Goal: Task Accomplishment & Management: Use online tool/utility

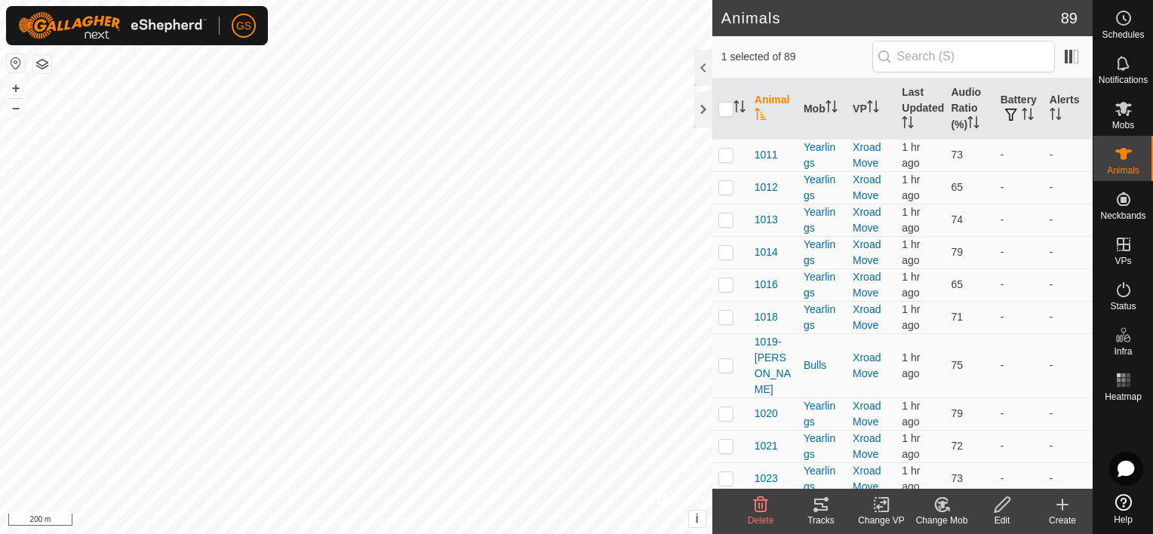
scroll to position [1358, 0]
click at [726, 157] on p-checkbox at bounding box center [725, 155] width 15 height 12
checkbox input "true"
click at [726, 192] on p-checkbox at bounding box center [725, 187] width 15 height 12
checkbox input "true"
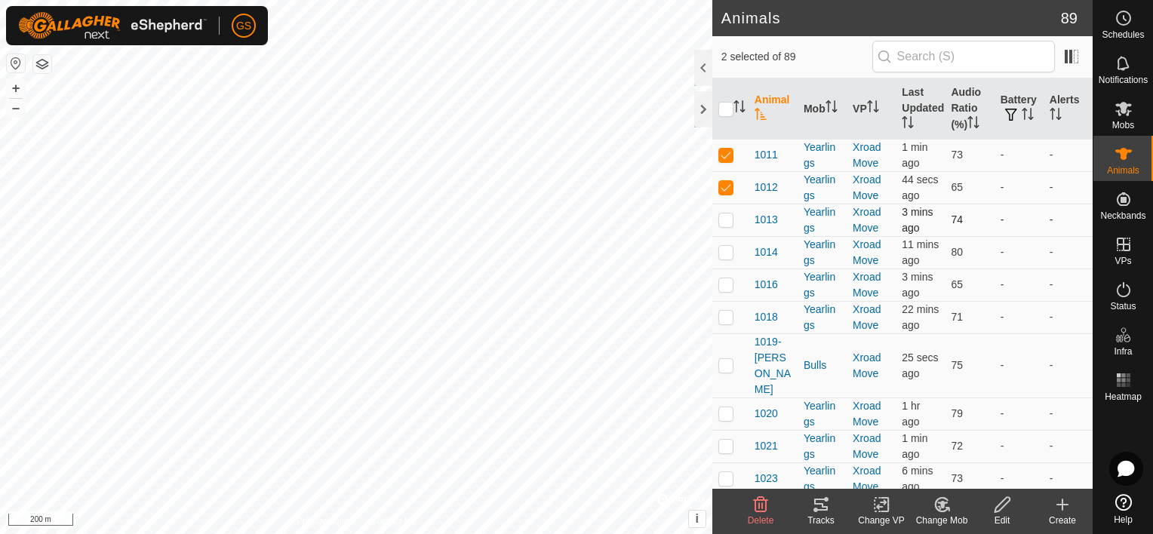
drag, startPoint x: 722, startPoint y: 231, endPoint x: 723, endPoint y: 245, distance: 14.4
click at [723, 226] on p-checkbox at bounding box center [725, 219] width 15 height 12
checkbox input "true"
click at [724, 258] on p-checkbox at bounding box center [725, 252] width 15 height 12
checkbox input "true"
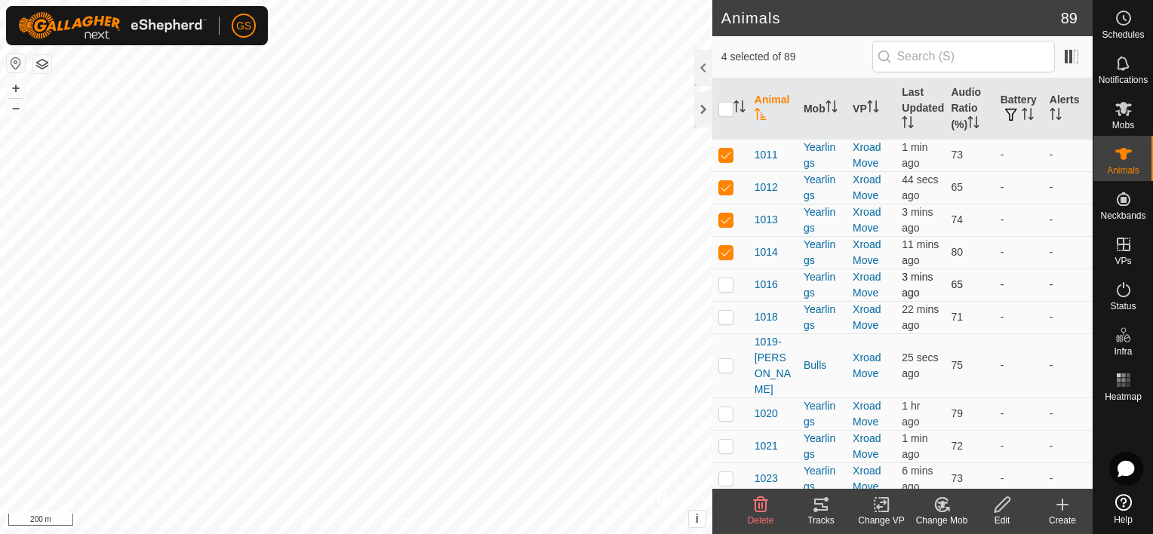
click at [726, 290] on p-checkbox at bounding box center [725, 284] width 15 height 12
checkbox input "true"
click at [730, 323] on p-checkbox at bounding box center [725, 317] width 15 height 12
checkbox input "true"
click at [730, 371] on p-checkbox at bounding box center [725, 365] width 15 height 12
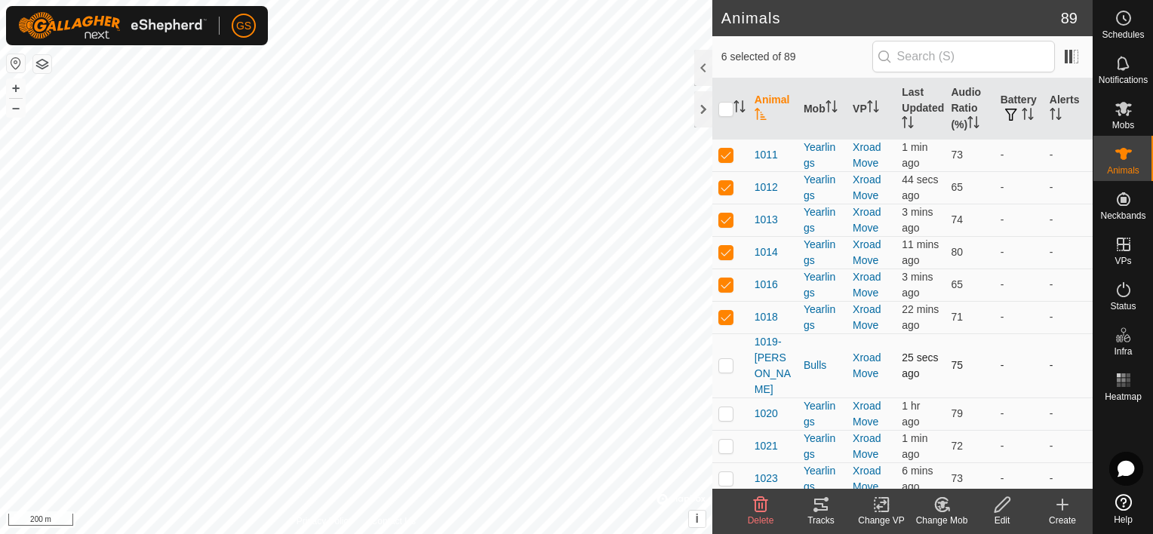
checkbox input "true"
click at [724, 419] on p-checkbox at bounding box center [725, 413] width 15 height 12
checkbox input "true"
click at [827, 520] on div "Tracks" at bounding box center [821, 521] width 60 height 14
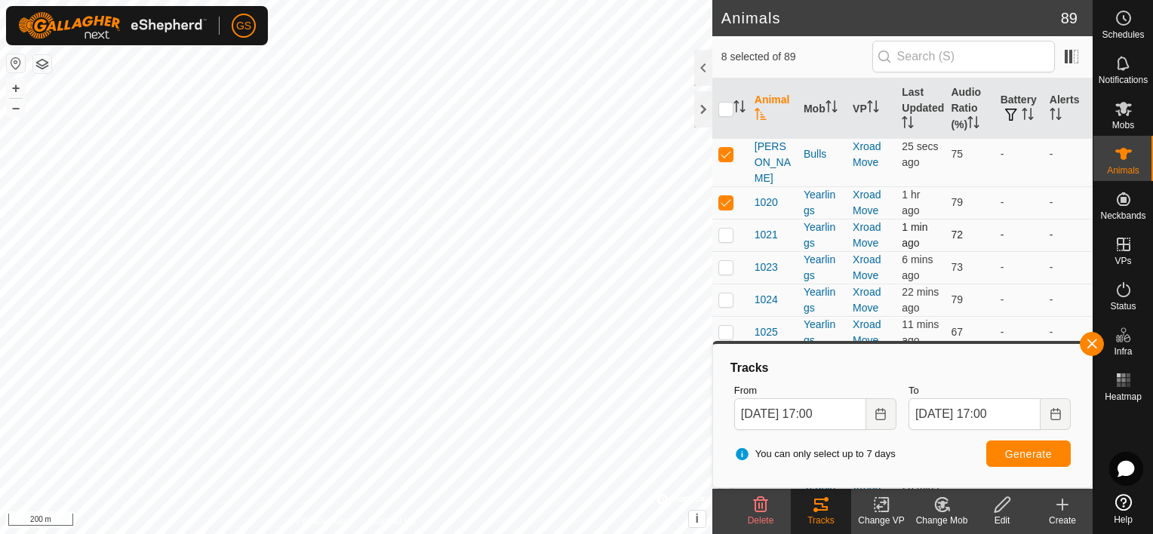
scroll to position [226, 0]
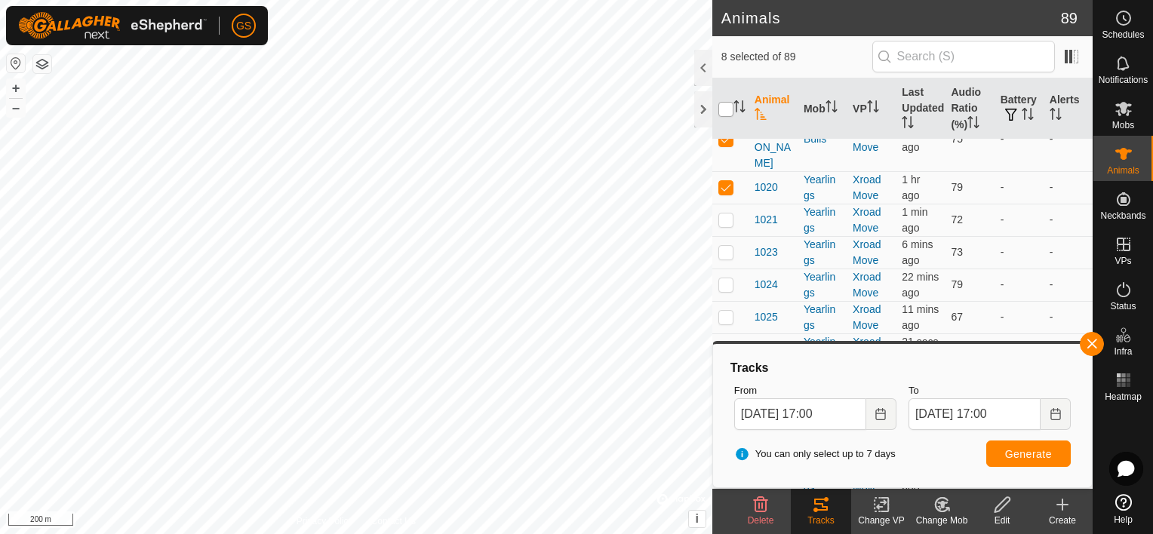
click at [726, 113] on input "checkbox" at bounding box center [725, 109] width 15 height 15
checkbox input "true"
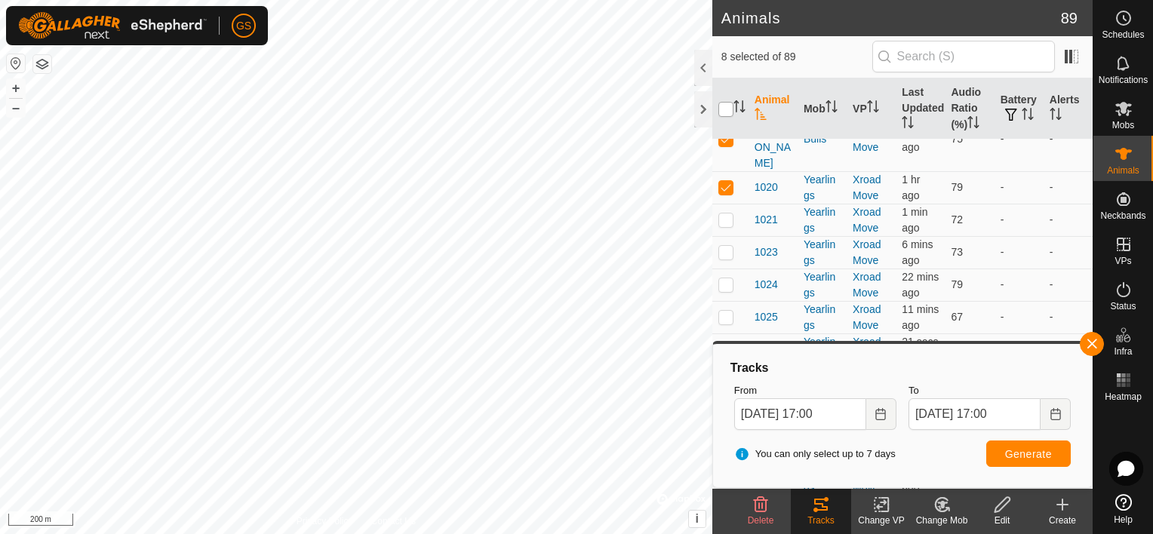
checkbox input "true"
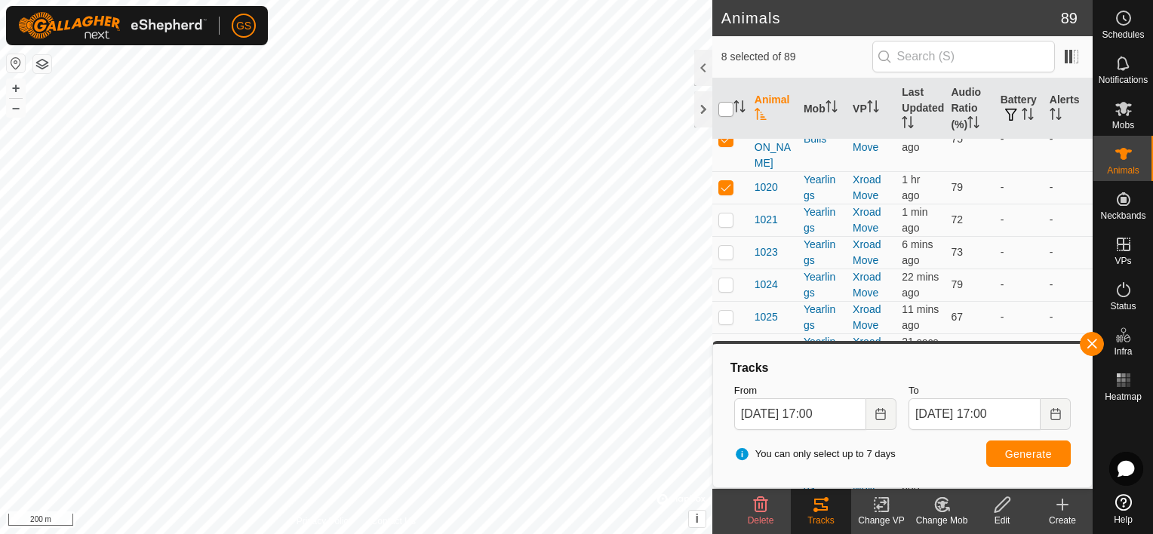
checkbox input "true"
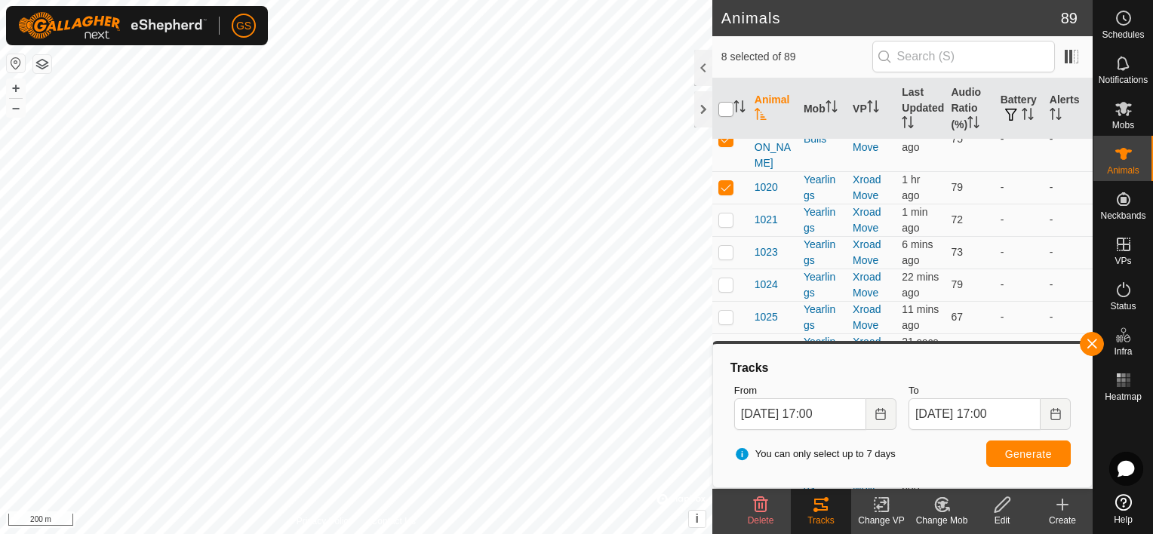
checkbox input "true"
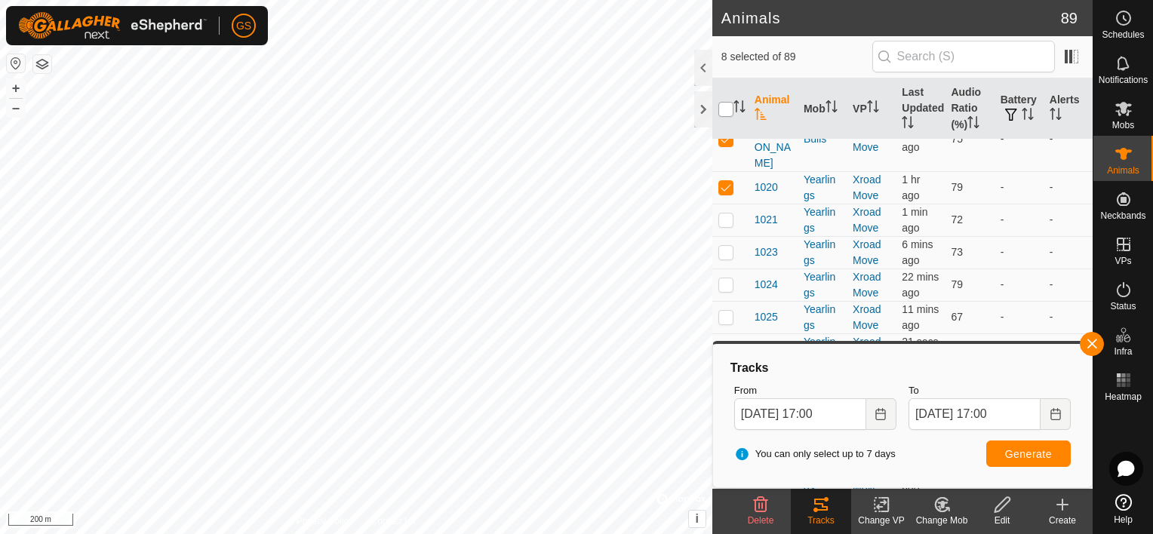
checkbox input "true"
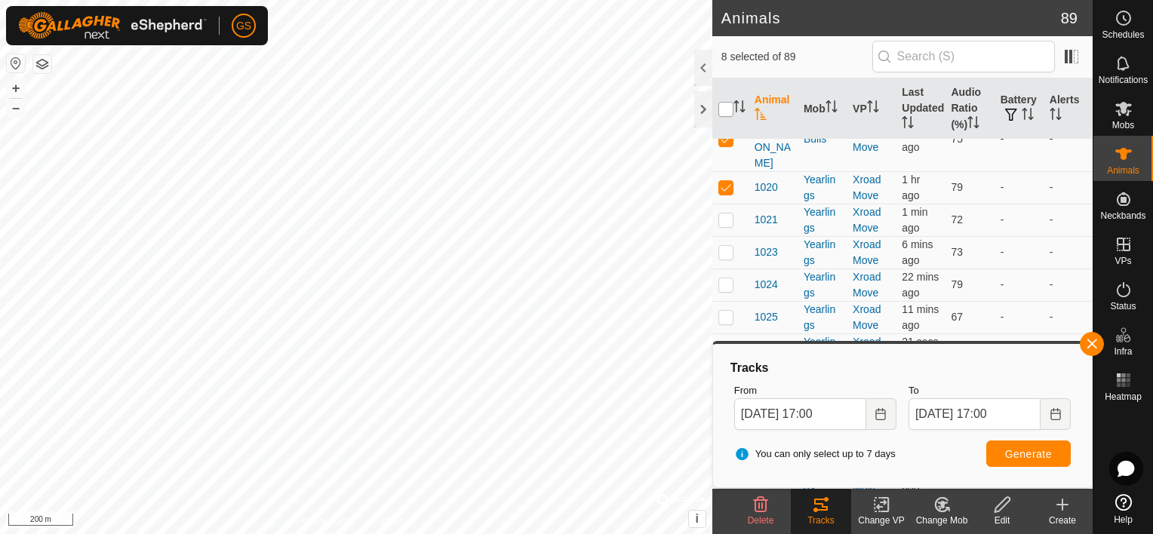
checkbox input "true"
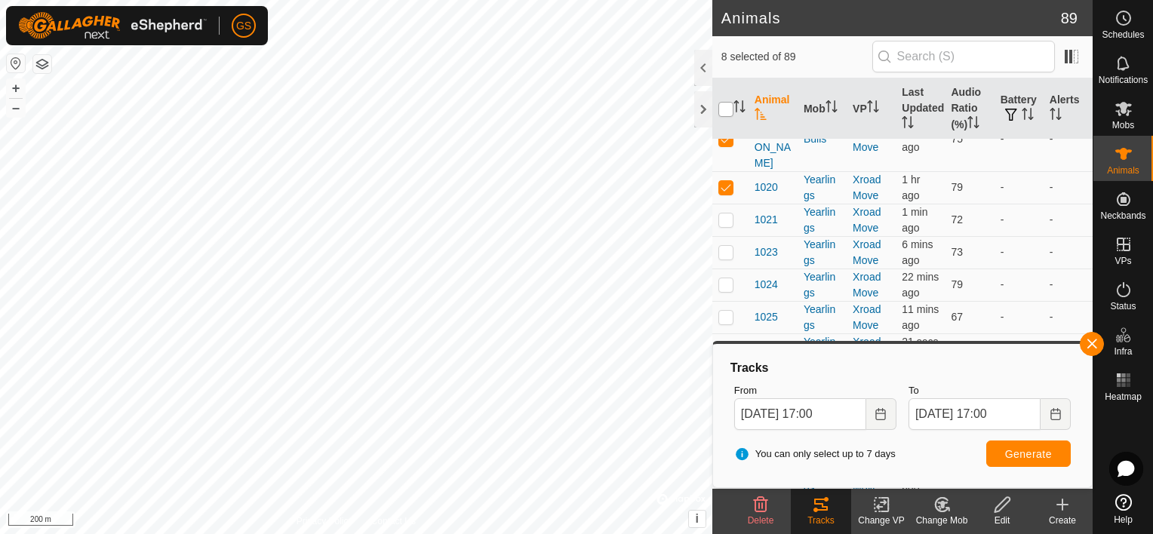
checkbox input "true"
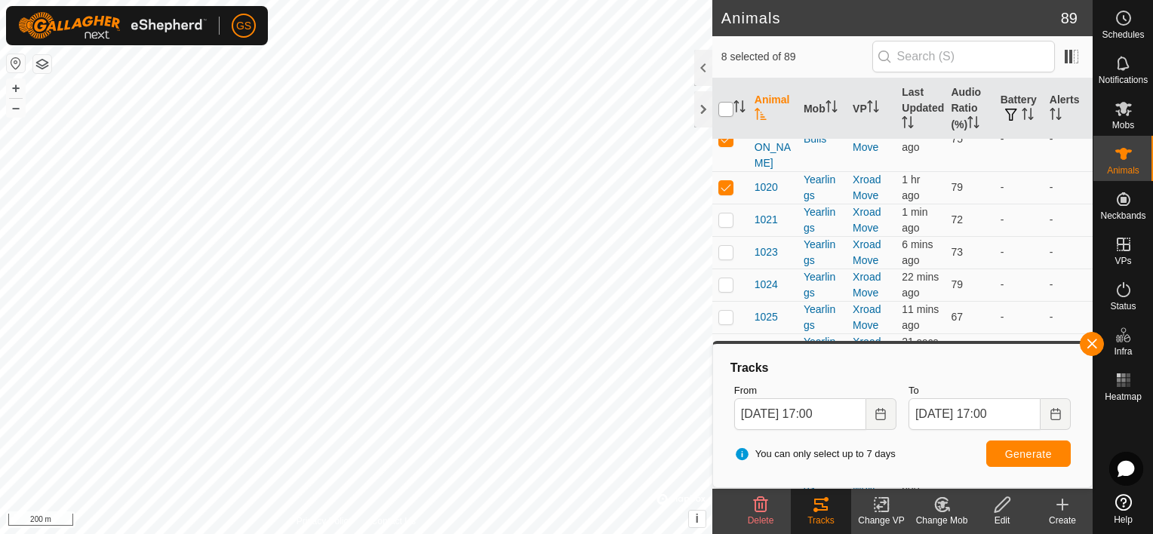
checkbox input "true"
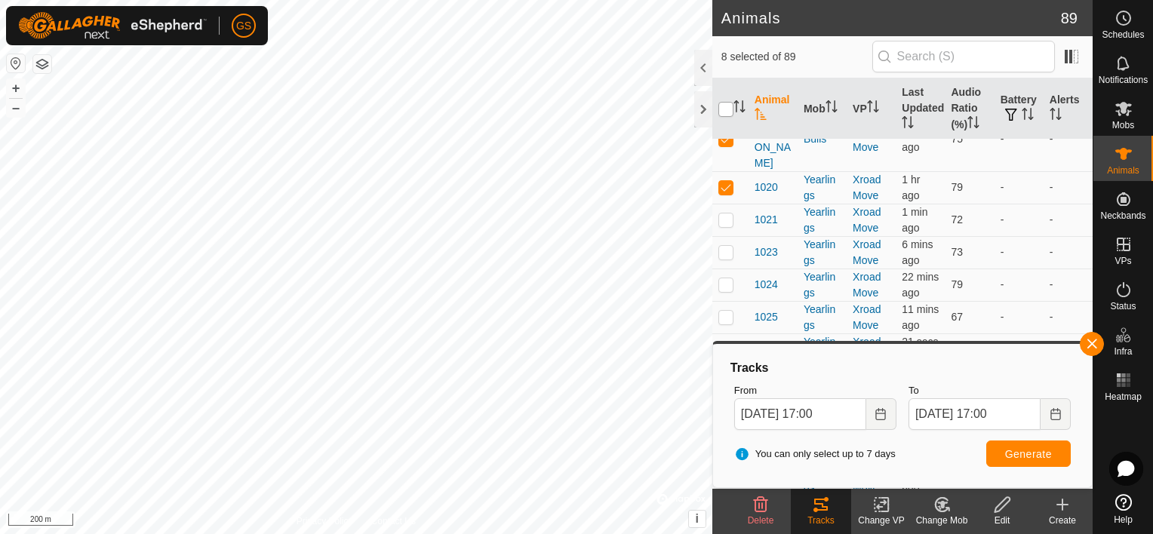
checkbox input "true"
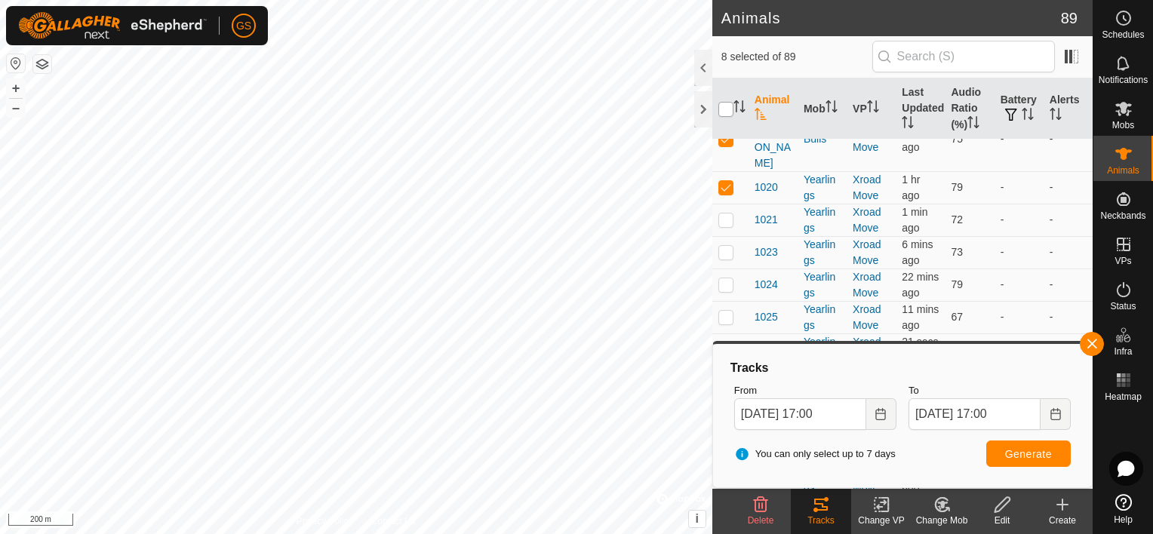
checkbox input "true"
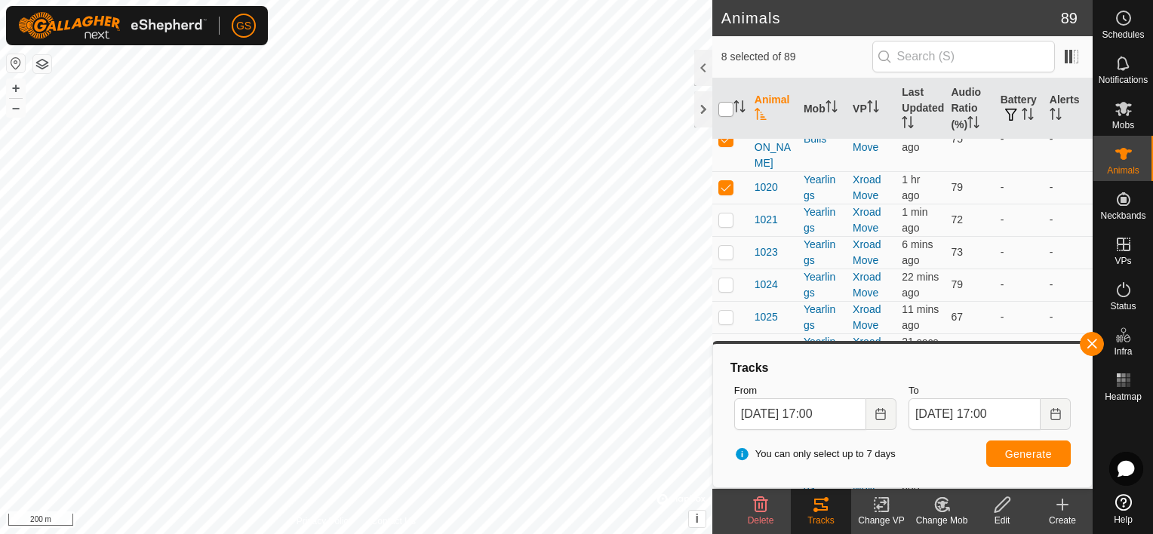
checkbox input "true"
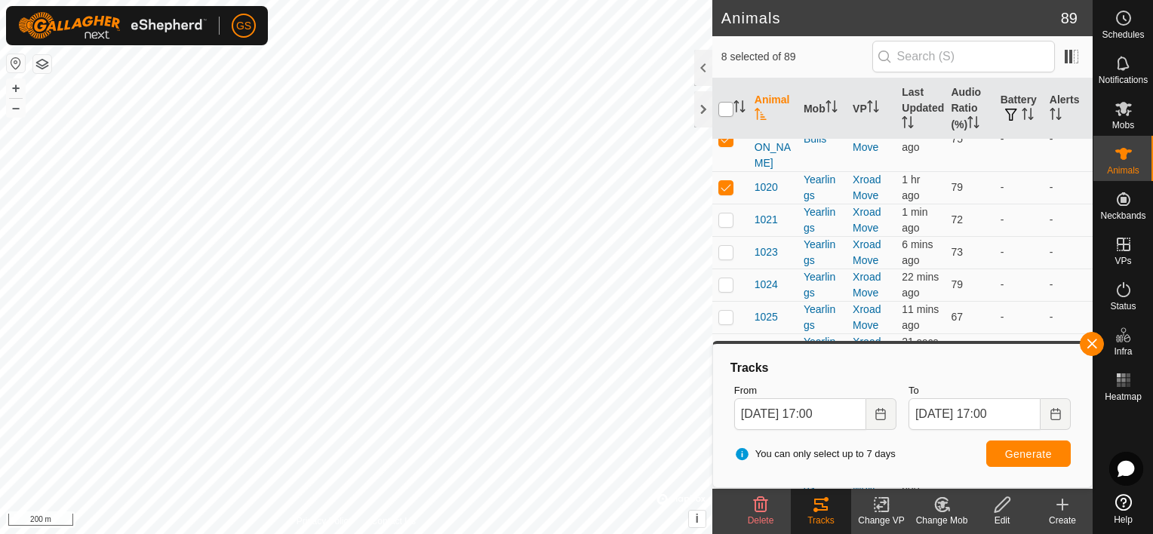
checkbox input "true"
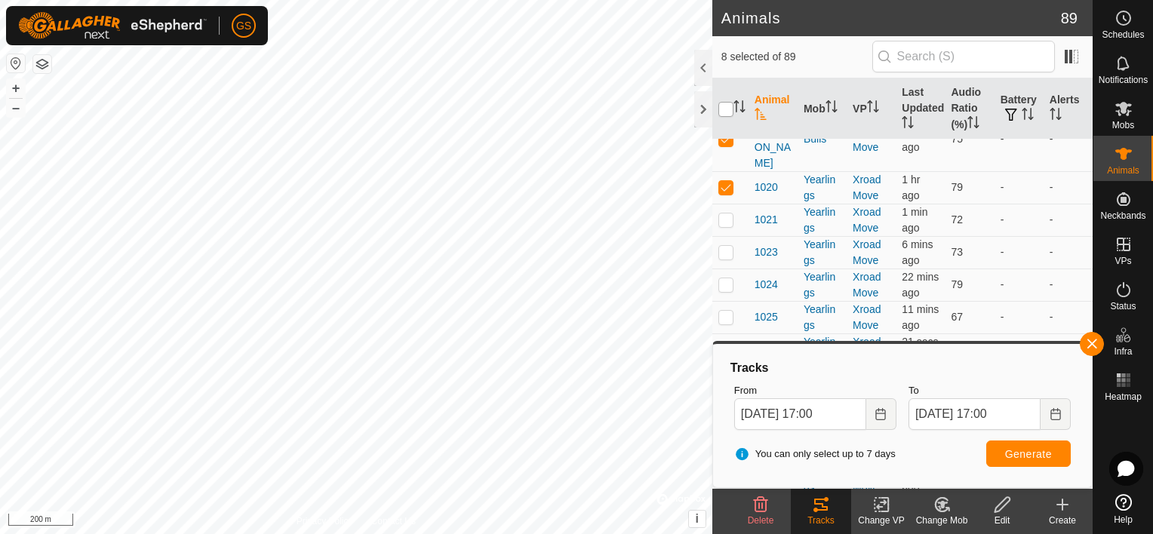
checkbox input "true"
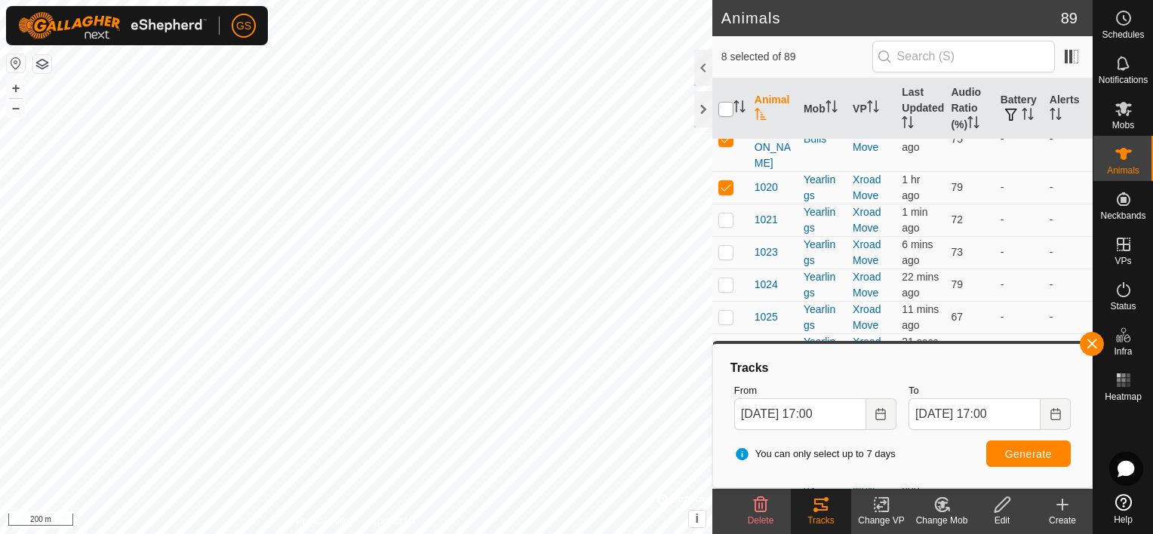
checkbox input "true"
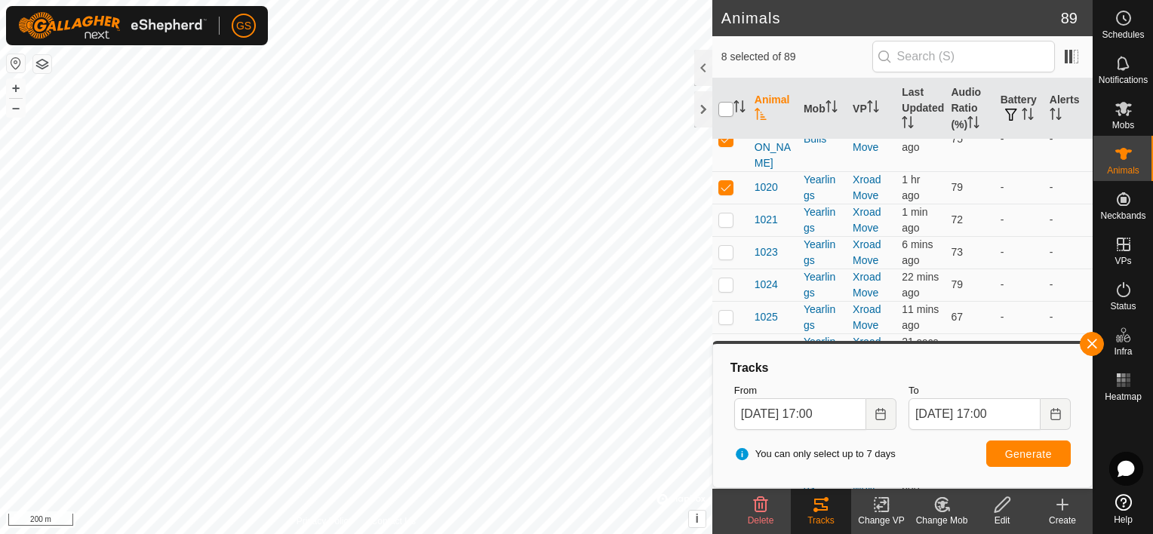
checkbox input "true"
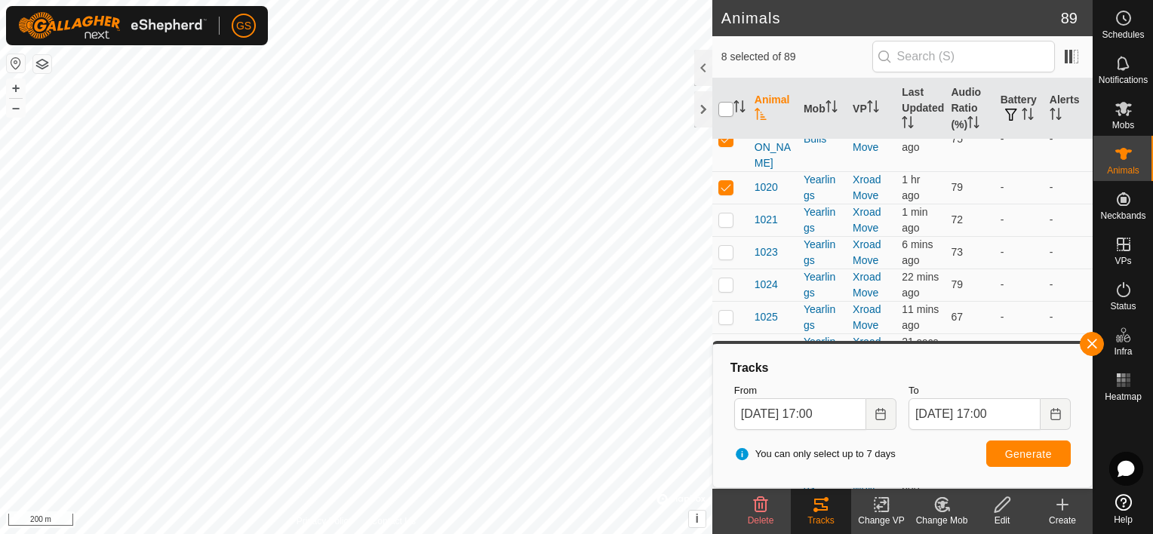
checkbox input "true"
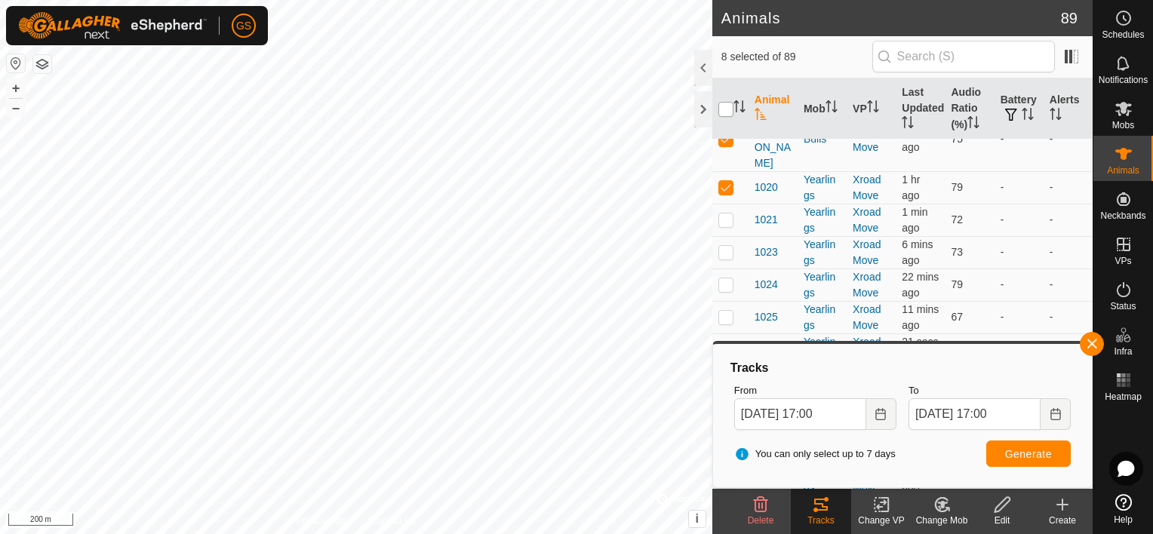
checkbox input "true"
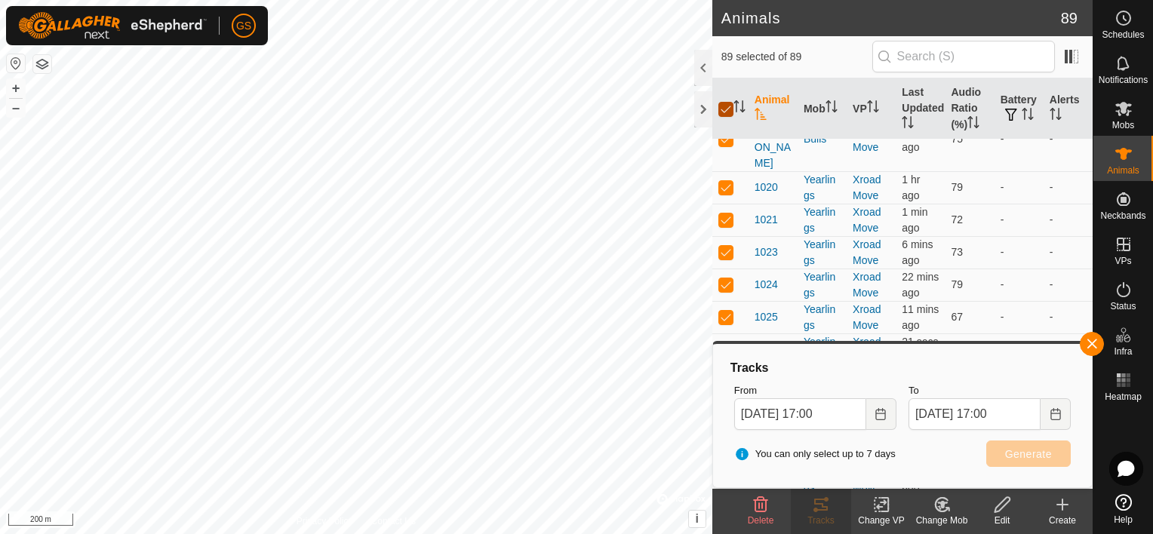
click at [726, 113] on input "checkbox" at bounding box center [725, 109] width 15 height 15
checkbox input "false"
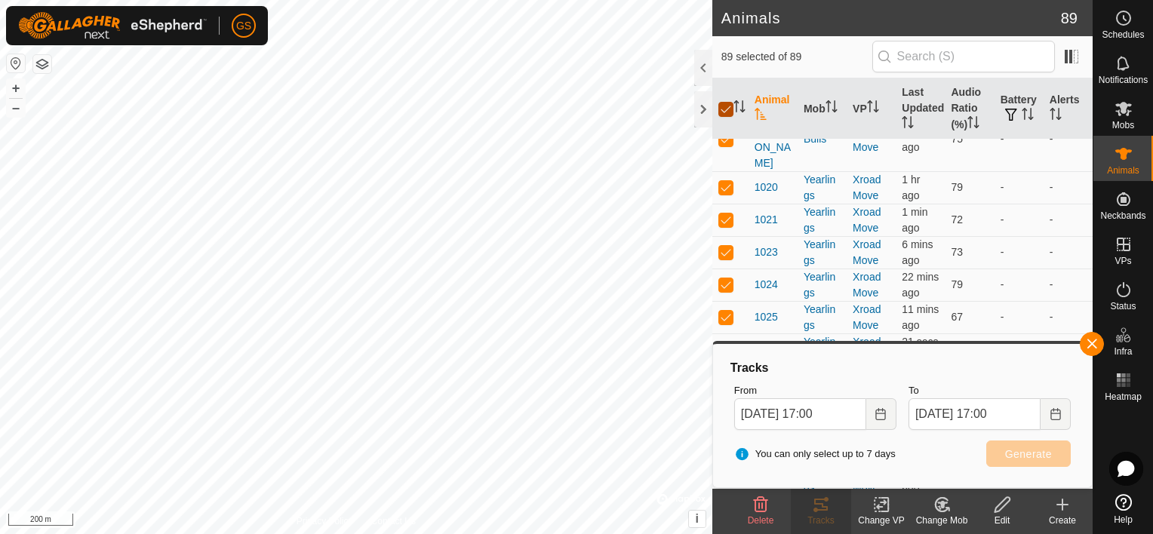
checkbox input "false"
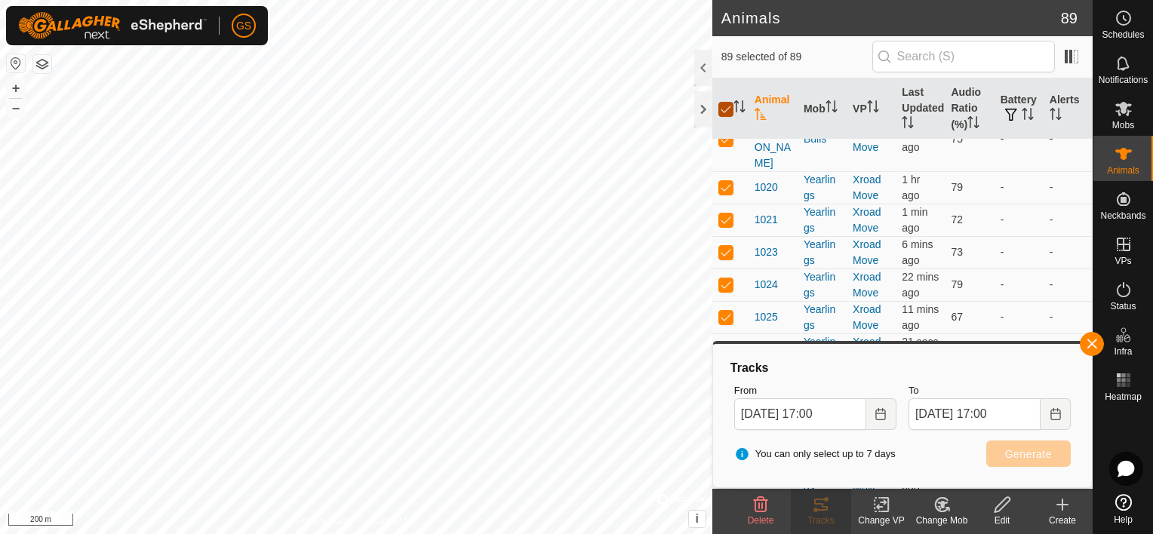
checkbox input "false"
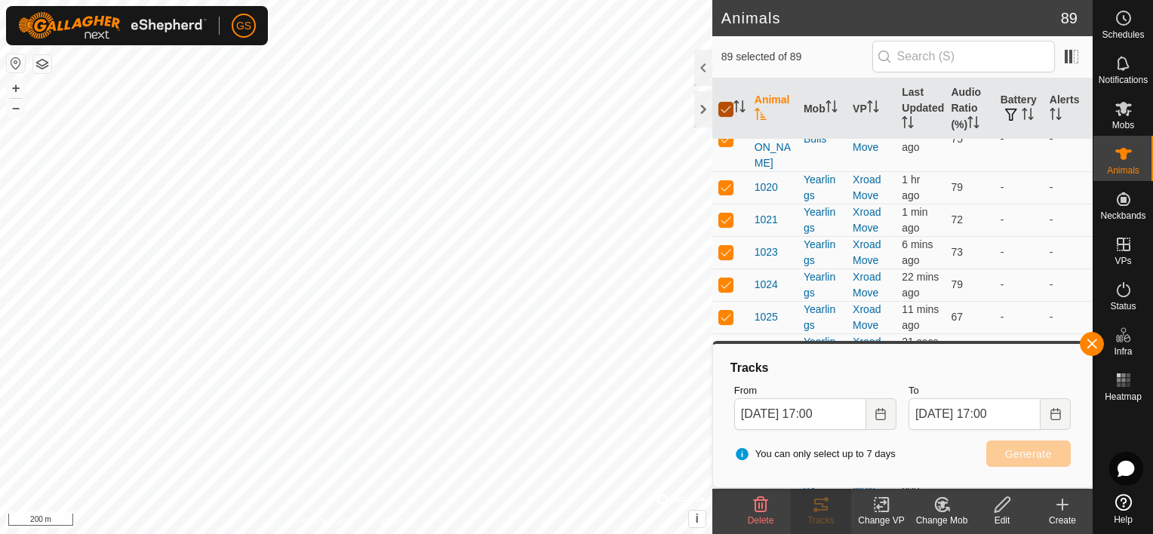
checkbox input "false"
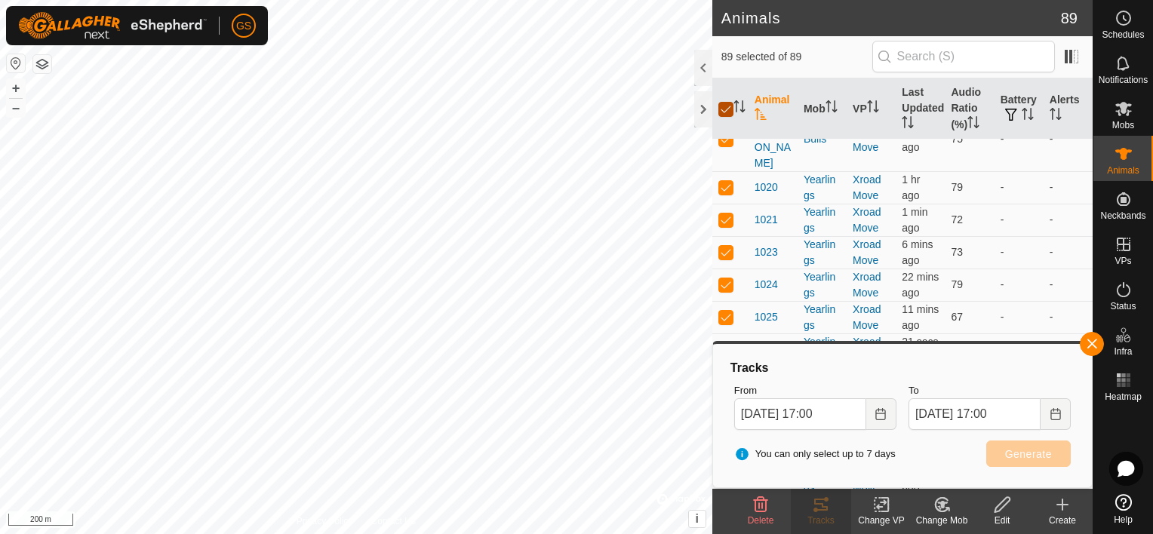
checkbox input "false"
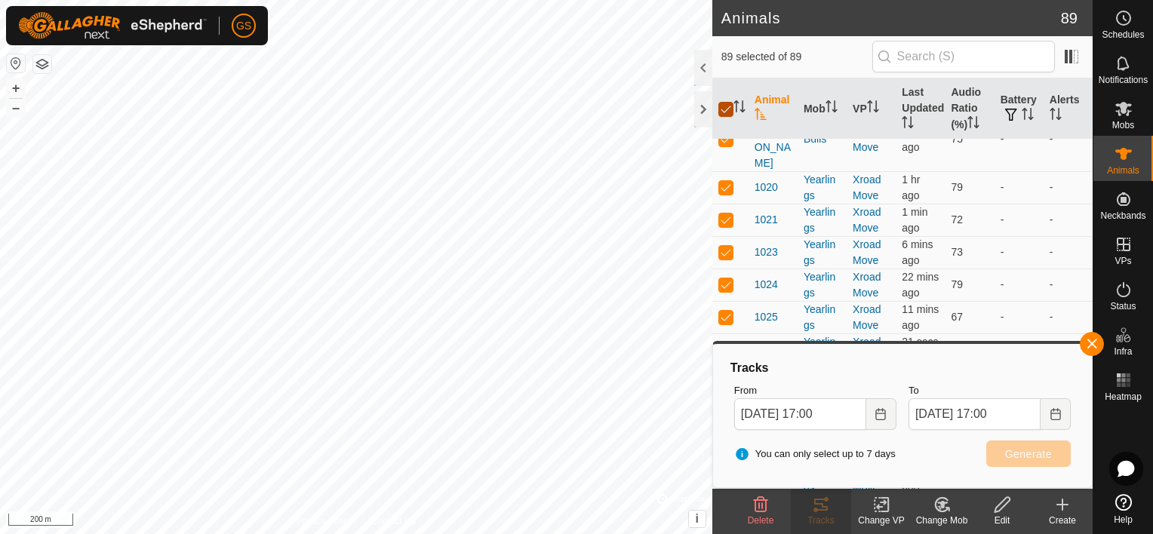
checkbox input "false"
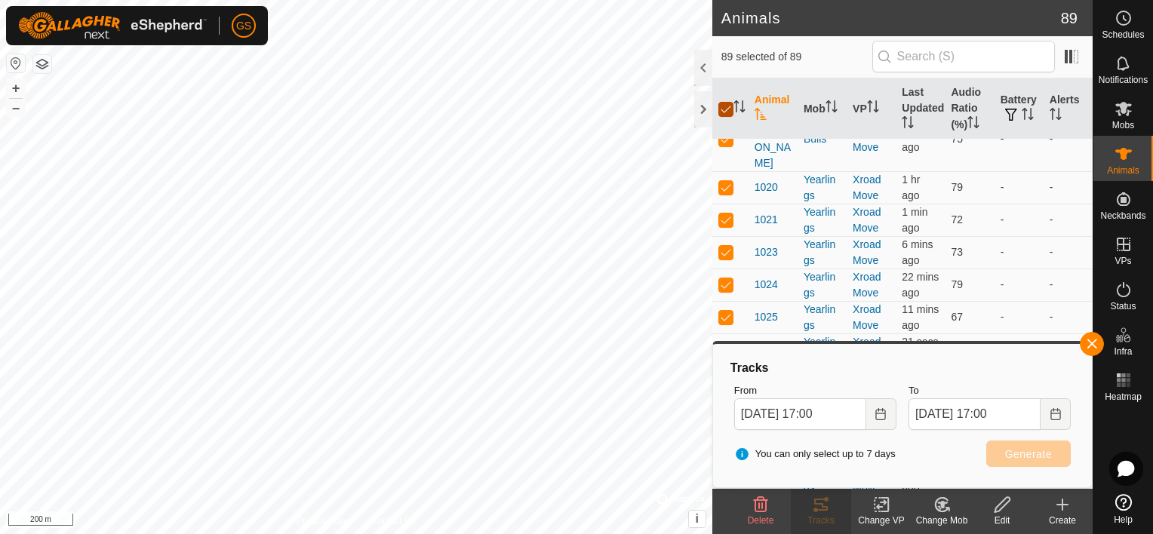
checkbox input "false"
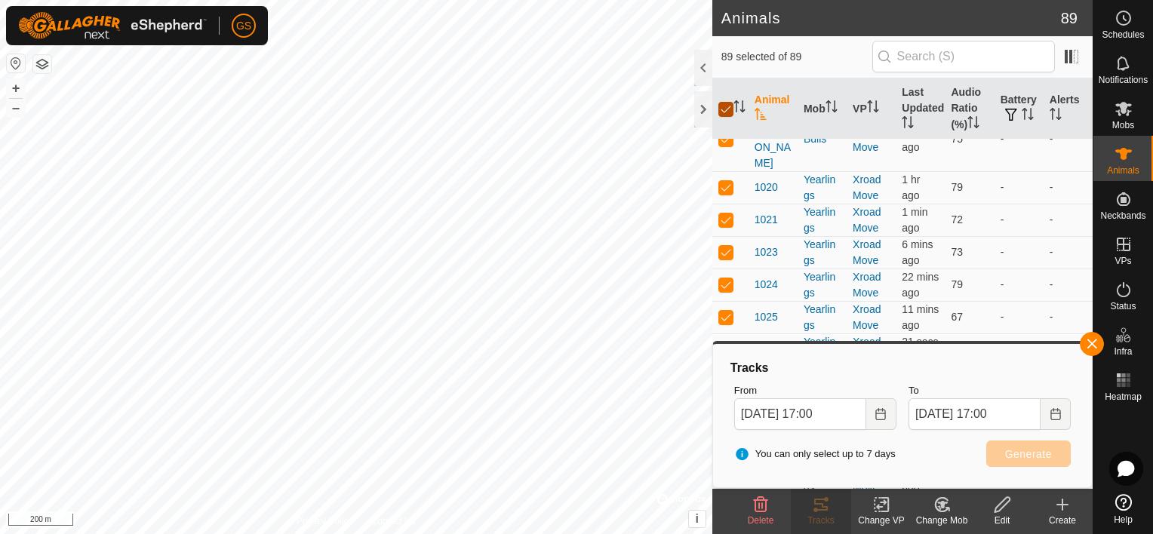
checkbox input "false"
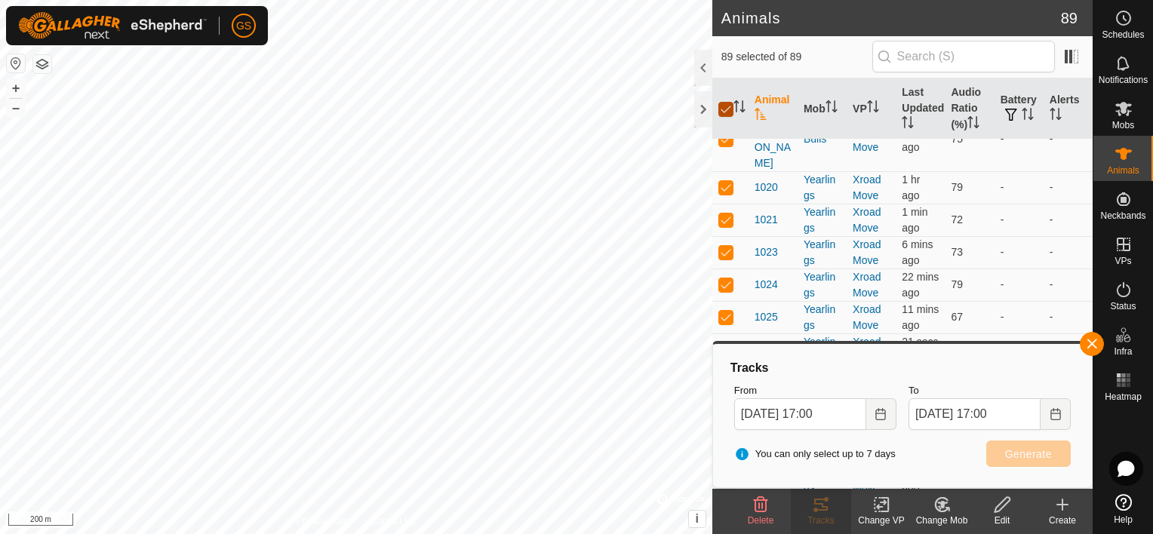
checkbox input "false"
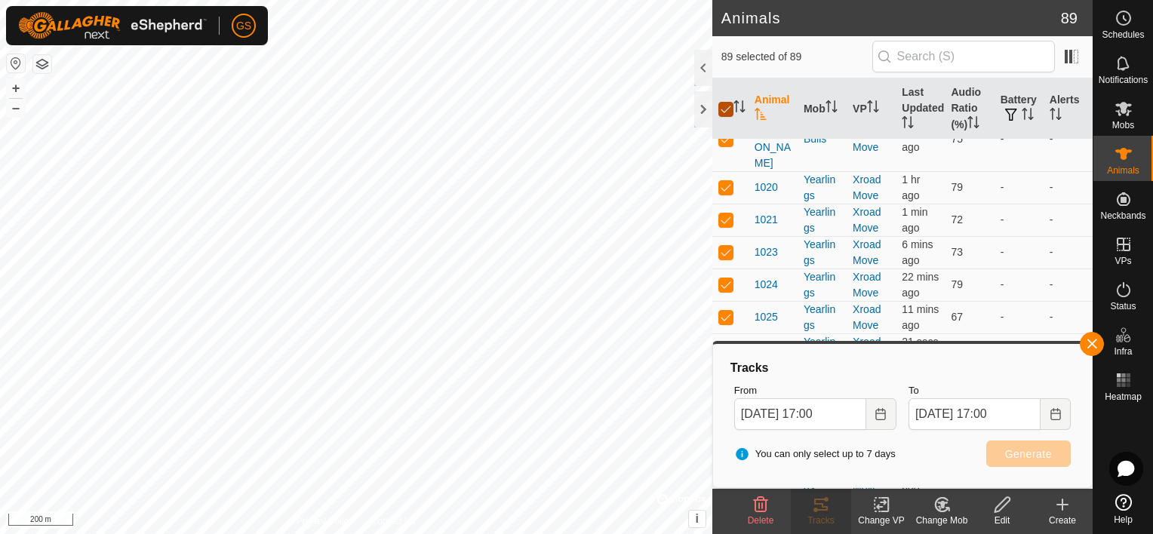
checkbox input "false"
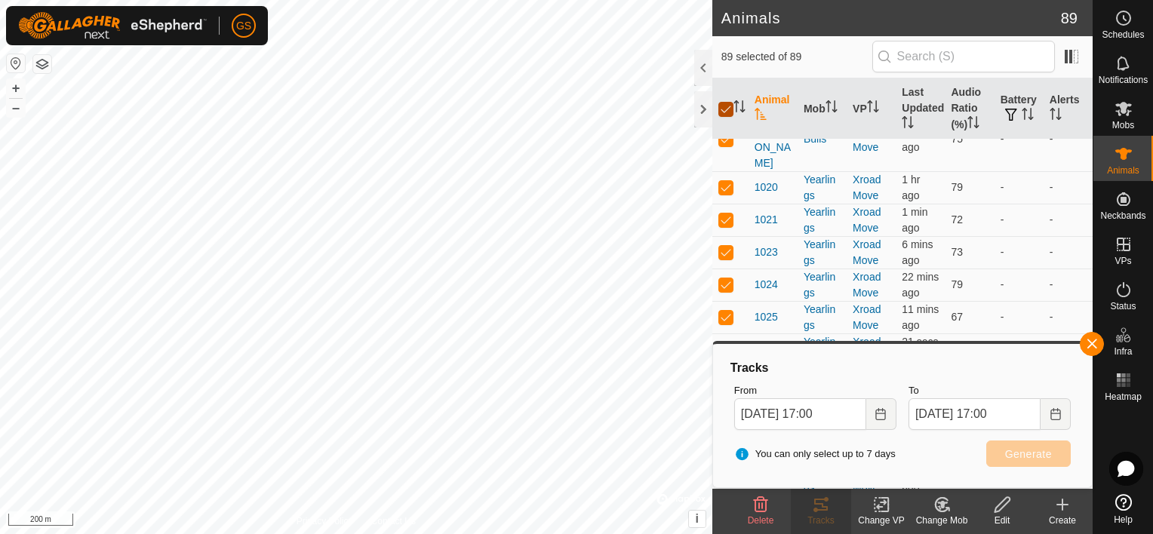
checkbox input "false"
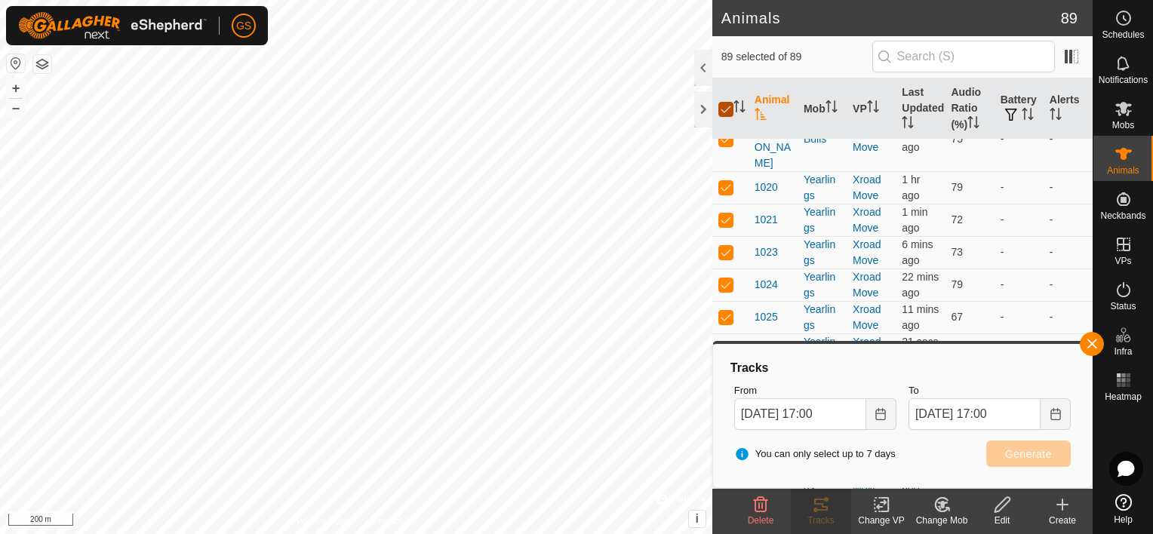
checkbox input "false"
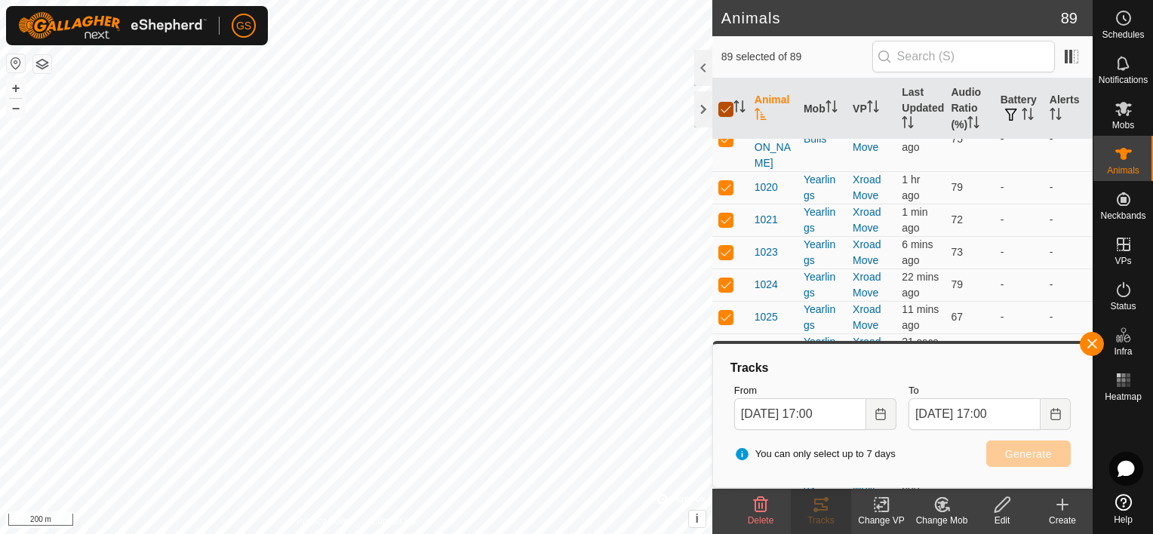
checkbox input "false"
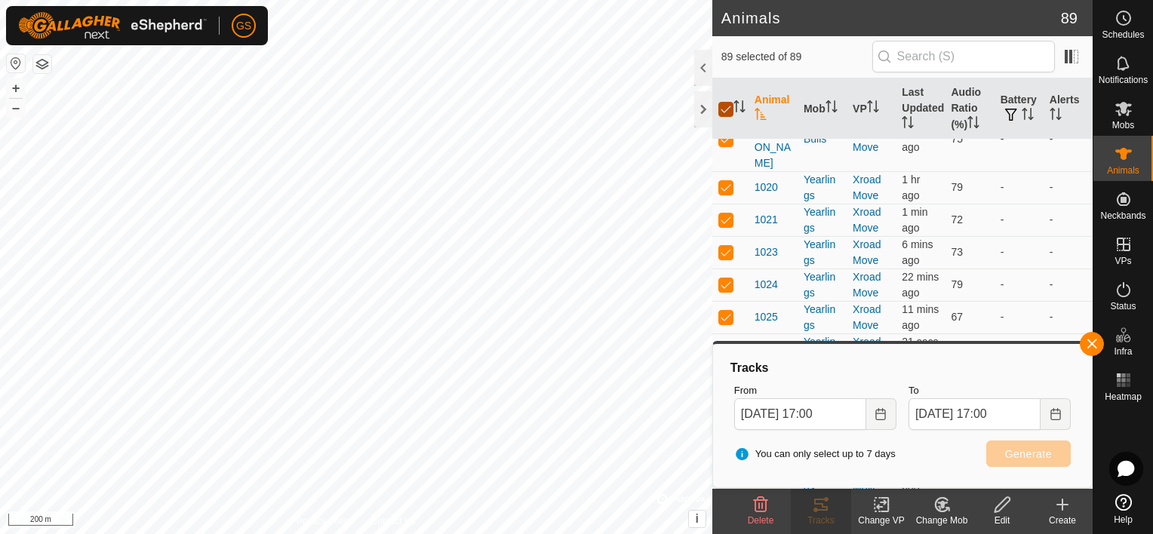
checkbox input "false"
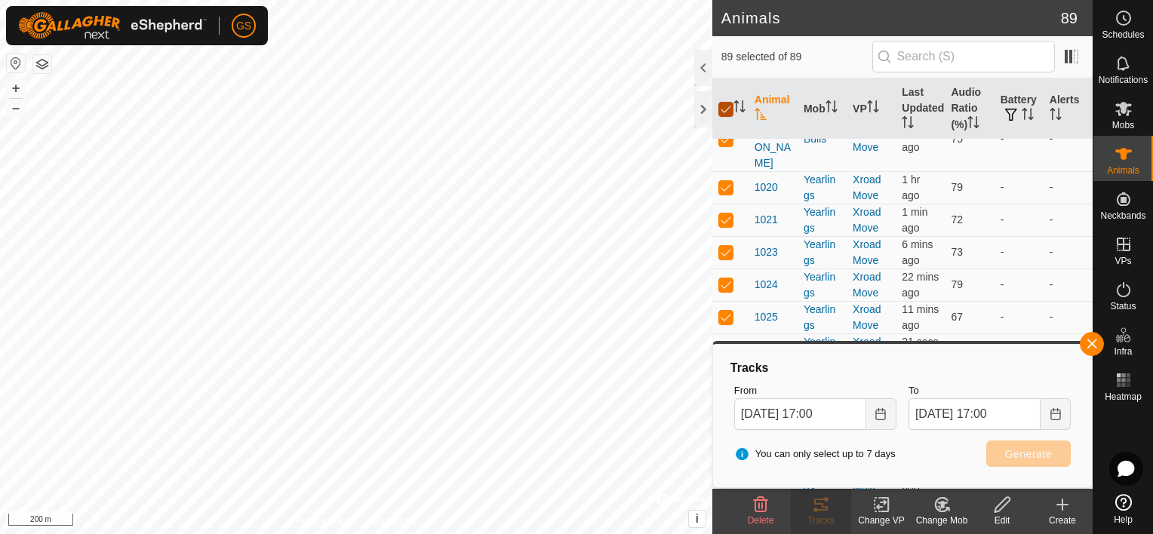
checkbox input "false"
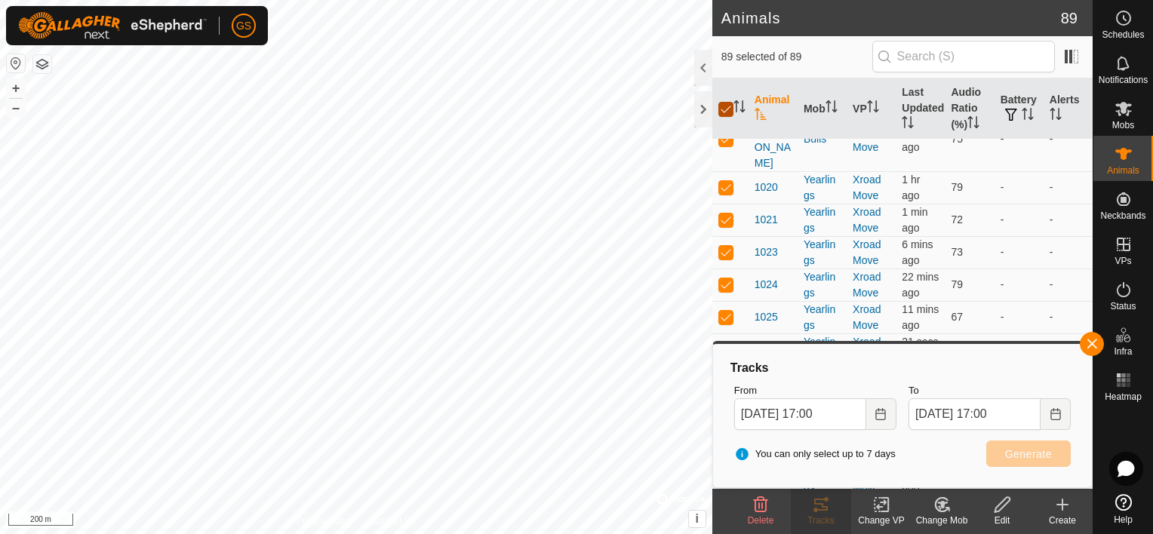
checkbox input "false"
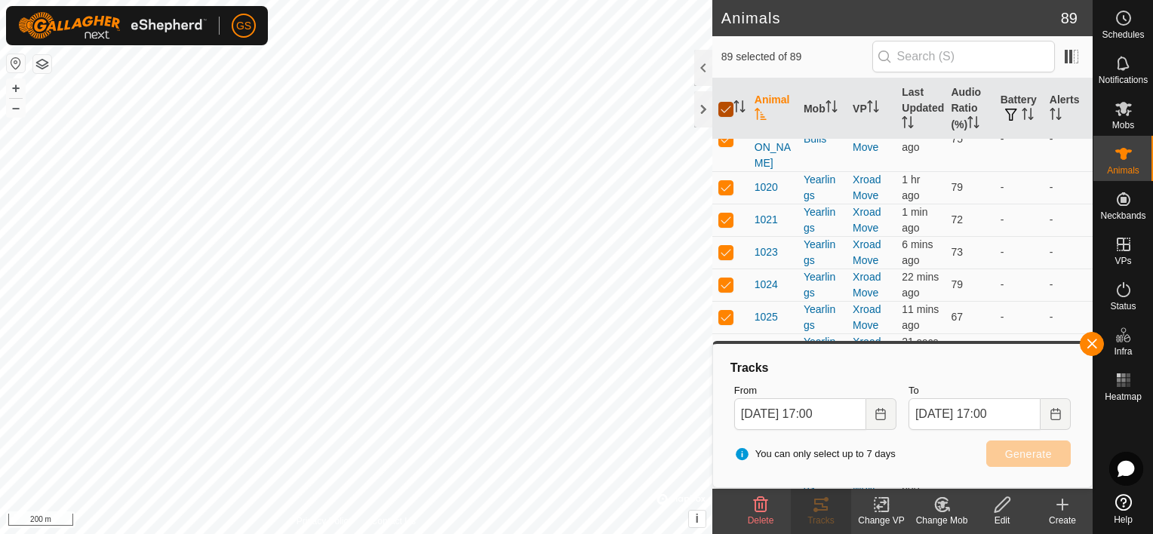
checkbox input "false"
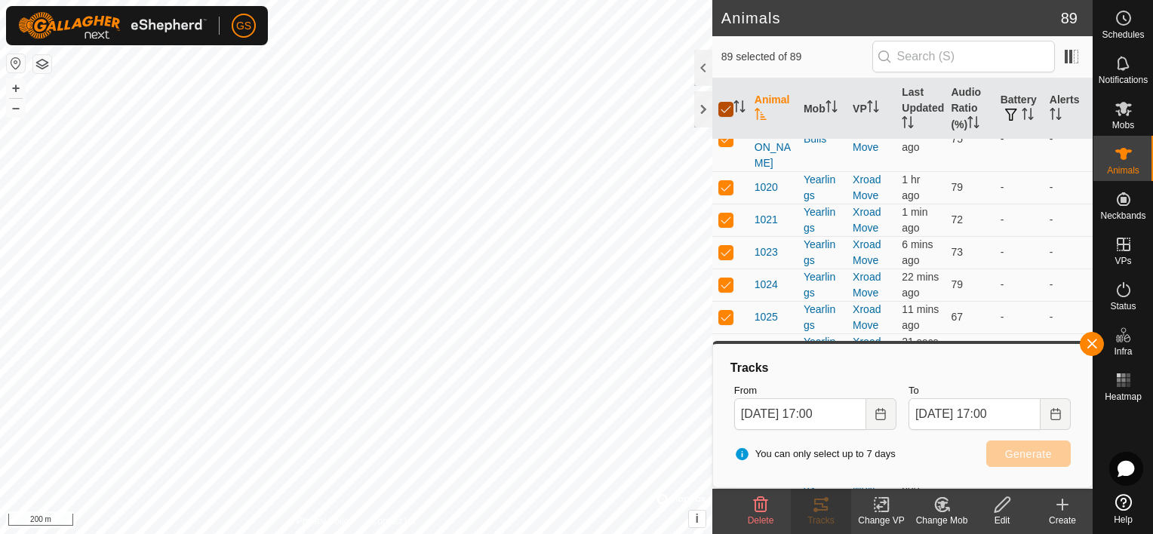
checkbox input "false"
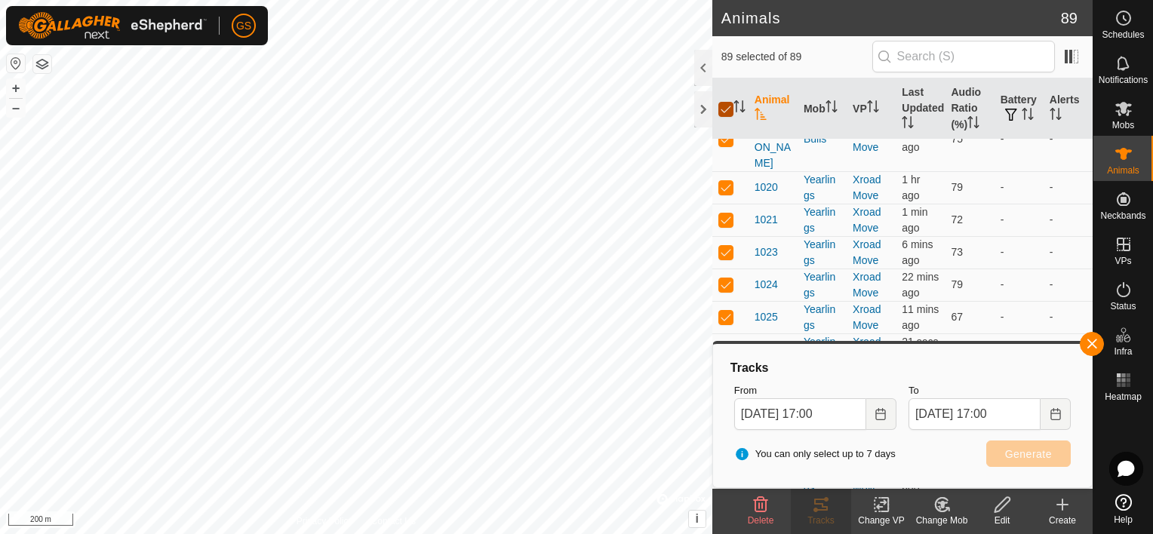
checkbox input "false"
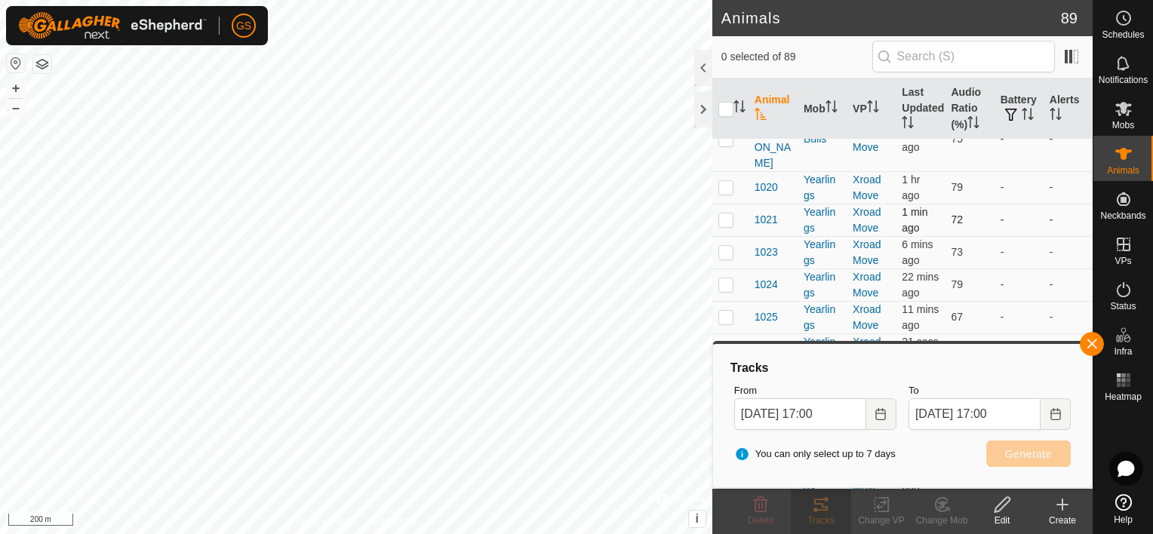
click at [723, 226] on p-checkbox at bounding box center [725, 219] width 15 height 12
checkbox input "true"
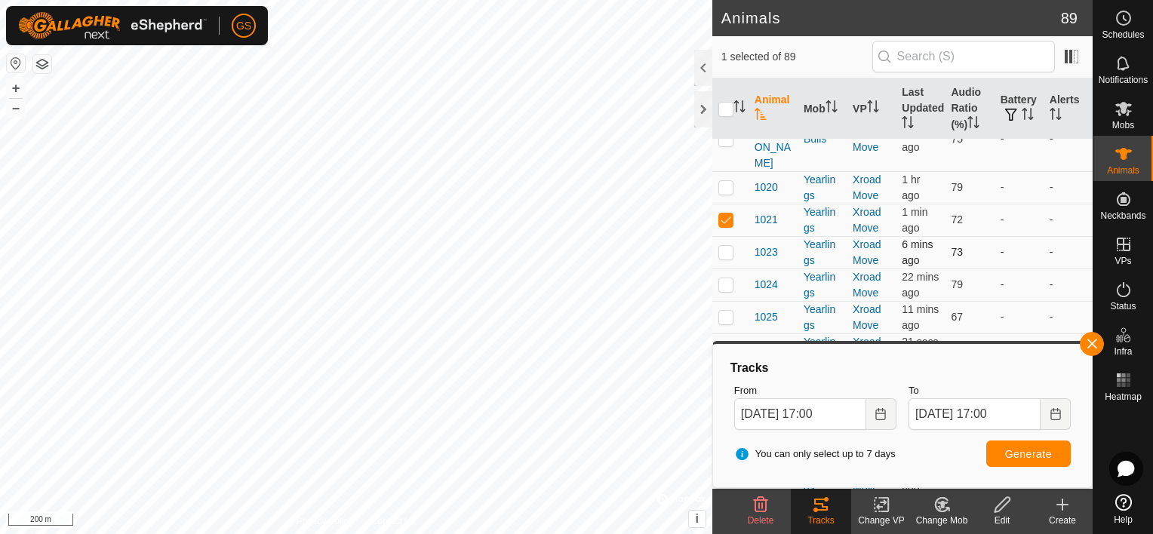
click at [725, 258] on p-checkbox at bounding box center [725, 252] width 15 height 12
checkbox input "true"
click at [728, 290] on p-checkbox at bounding box center [725, 284] width 15 height 12
checkbox input "true"
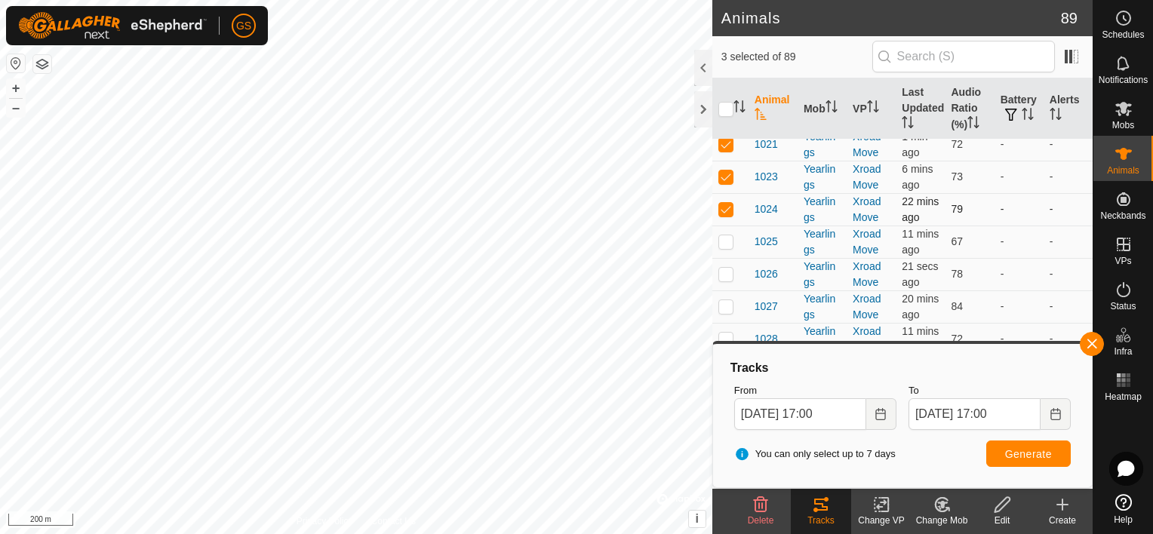
scroll to position [377, 0]
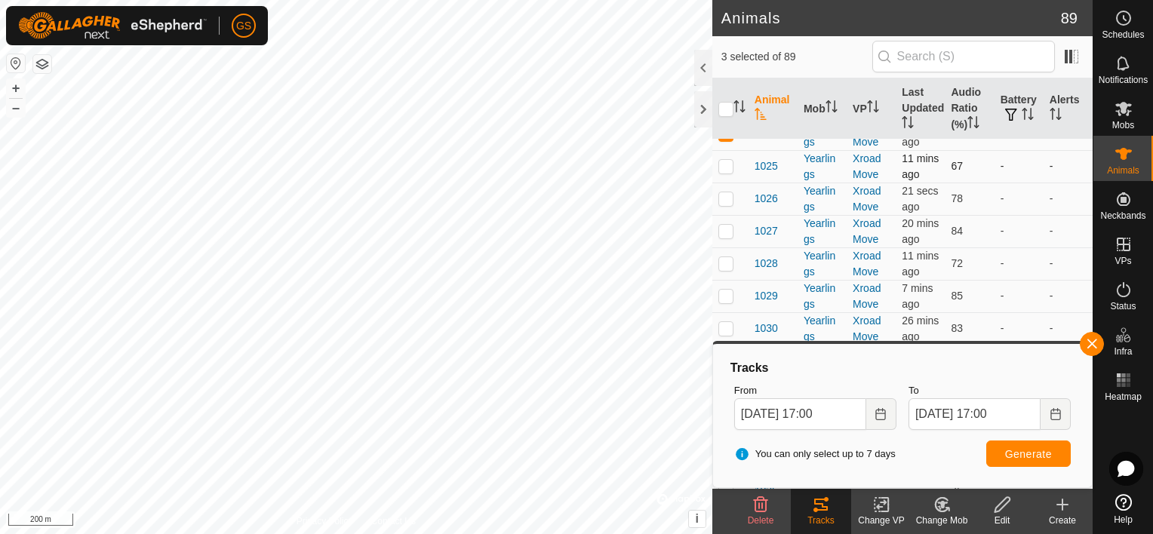
click at [724, 172] on p-checkbox at bounding box center [725, 166] width 15 height 12
checkbox input "true"
click at [723, 204] on p-checkbox at bounding box center [725, 198] width 15 height 12
checkbox input "true"
click at [729, 237] on p-checkbox at bounding box center [725, 231] width 15 height 12
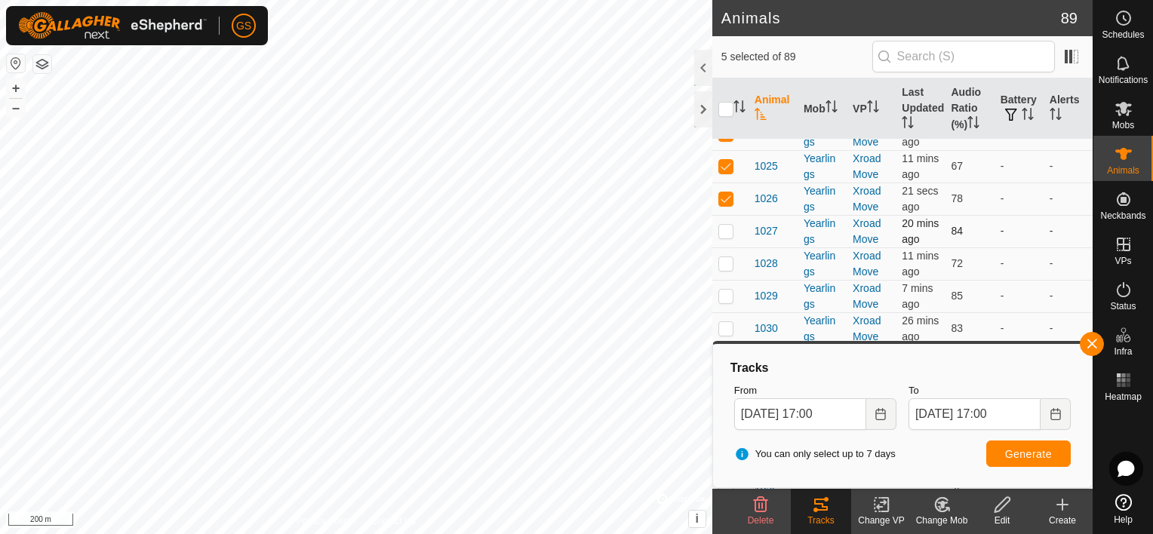
checkbox input "true"
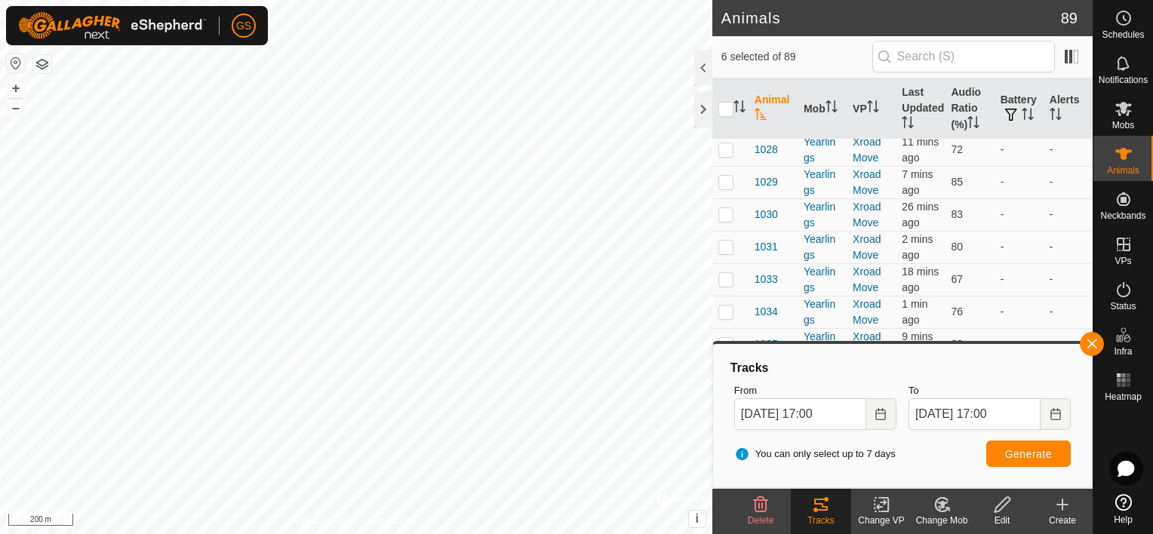
scroll to position [528, 0]
click at [727, 118] on p-checkbox at bounding box center [725, 112] width 15 height 12
checkbox input "true"
click at [721, 151] on p-checkbox at bounding box center [725, 145] width 15 height 12
checkbox input "true"
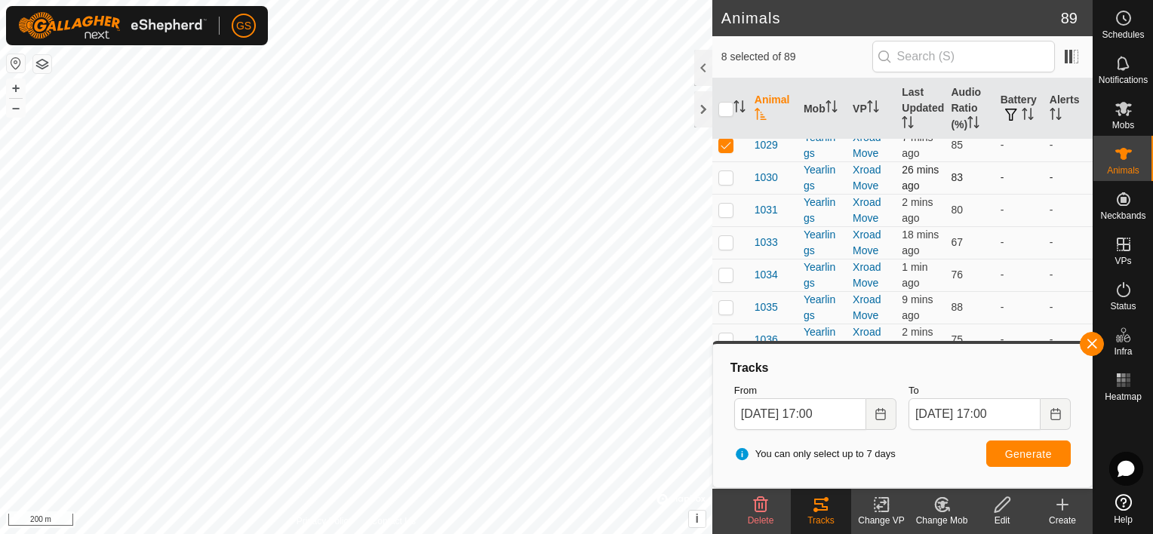
click at [726, 183] on p-checkbox at bounding box center [725, 177] width 15 height 12
checkbox input "true"
click at [732, 216] on p-checkbox at bounding box center [725, 210] width 15 height 12
checkbox input "true"
click at [1044, 453] on span "Generate" at bounding box center [1028, 454] width 47 height 12
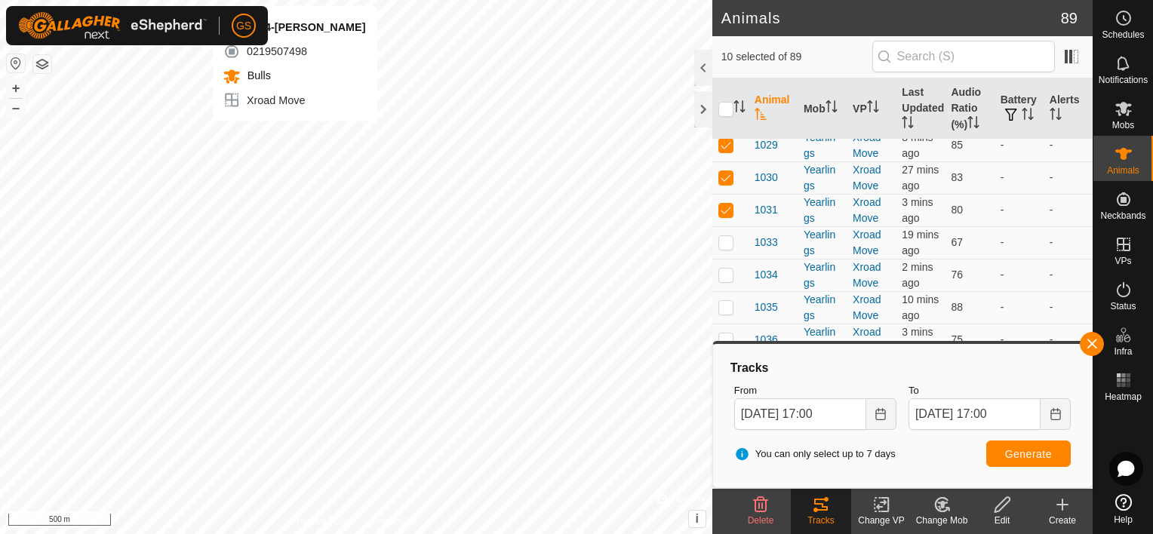
checkbox input "false"
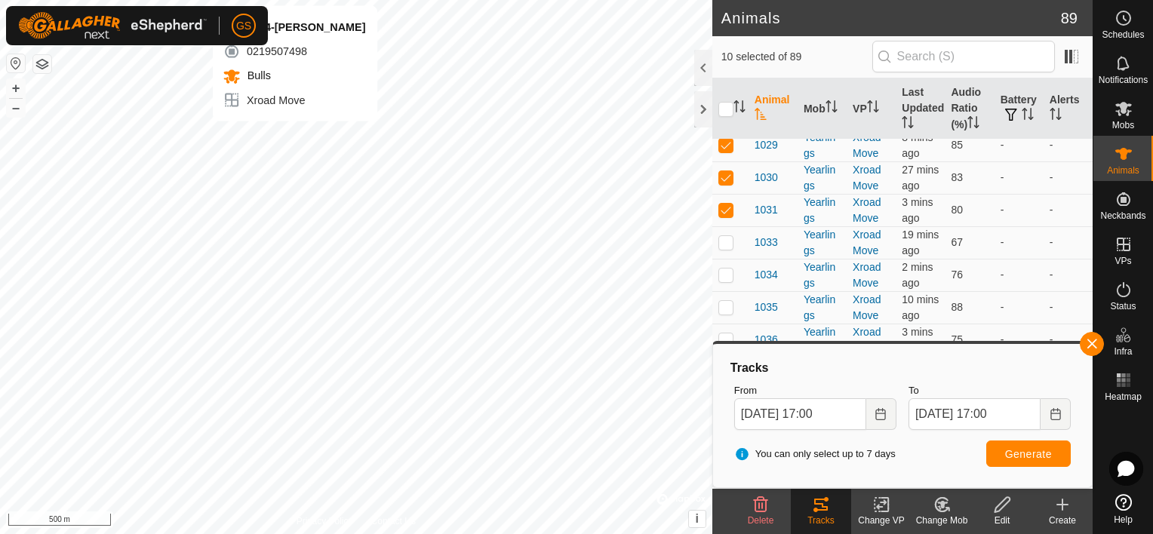
checkbox input "false"
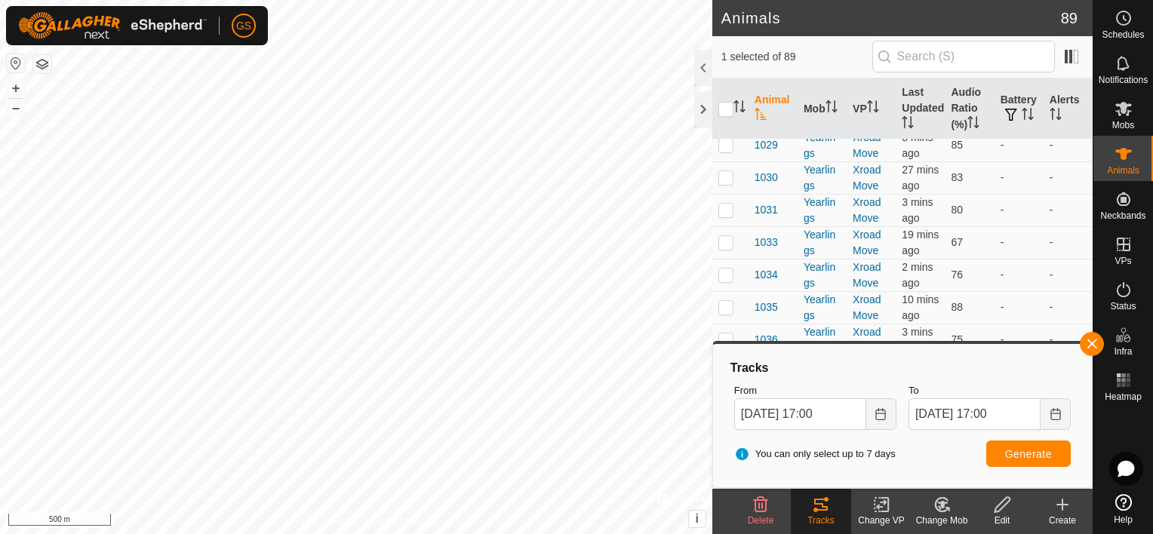
click at [823, 517] on div "Tracks" at bounding box center [821, 521] width 60 height 14
click at [1011, 454] on span "Generate" at bounding box center [1028, 454] width 47 height 12
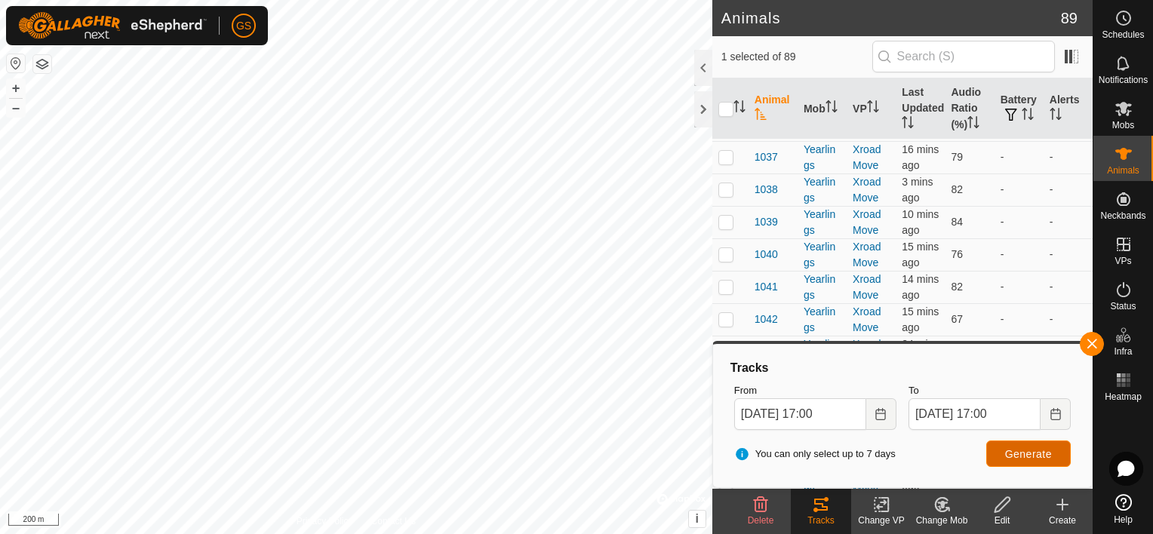
scroll to position [830, 0]
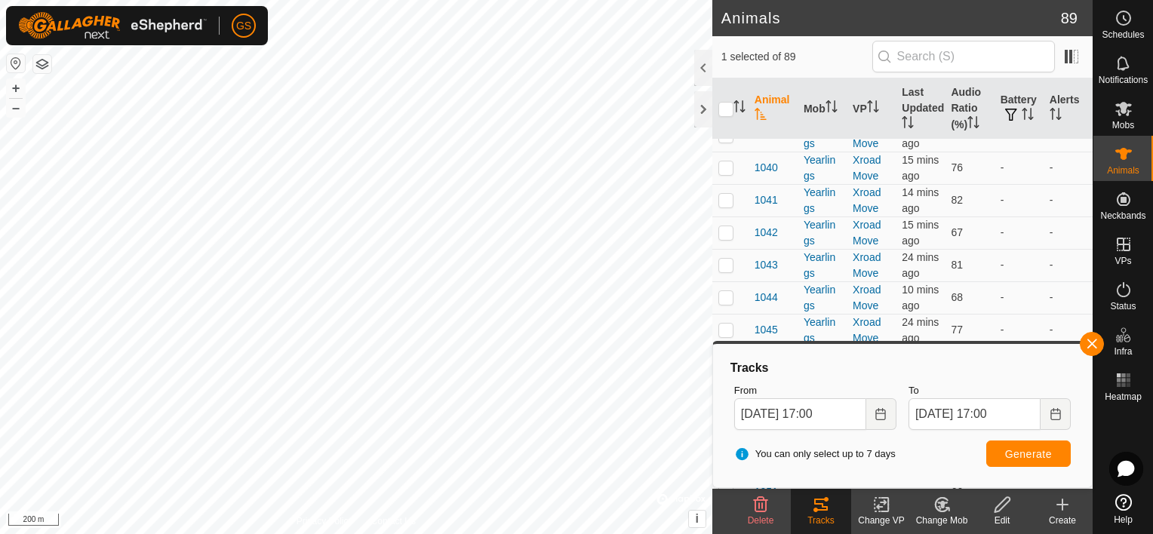
click at [727, 76] on p-checkbox at bounding box center [725, 70] width 15 height 12
click at [730, 109] on p-checkbox at bounding box center [725, 103] width 15 height 12
click at [727, 141] on p-checkbox at bounding box center [725, 135] width 15 height 12
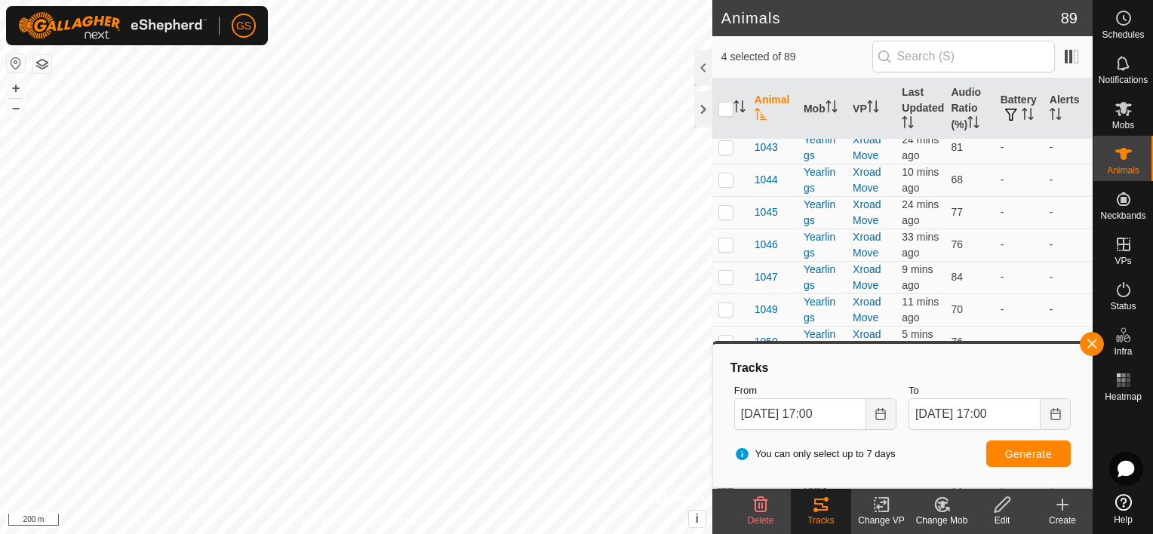
scroll to position [981, 0]
click at [722, 23] on p-checkbox at bounding box center [725, 17] width 15 height 12
click at [729, 55] on p-checkbox at bounding box center [725, 49] width 15 height 12
click at [725, 87] on p-checkbox at bounding box center [725, 81] width 15 height 12
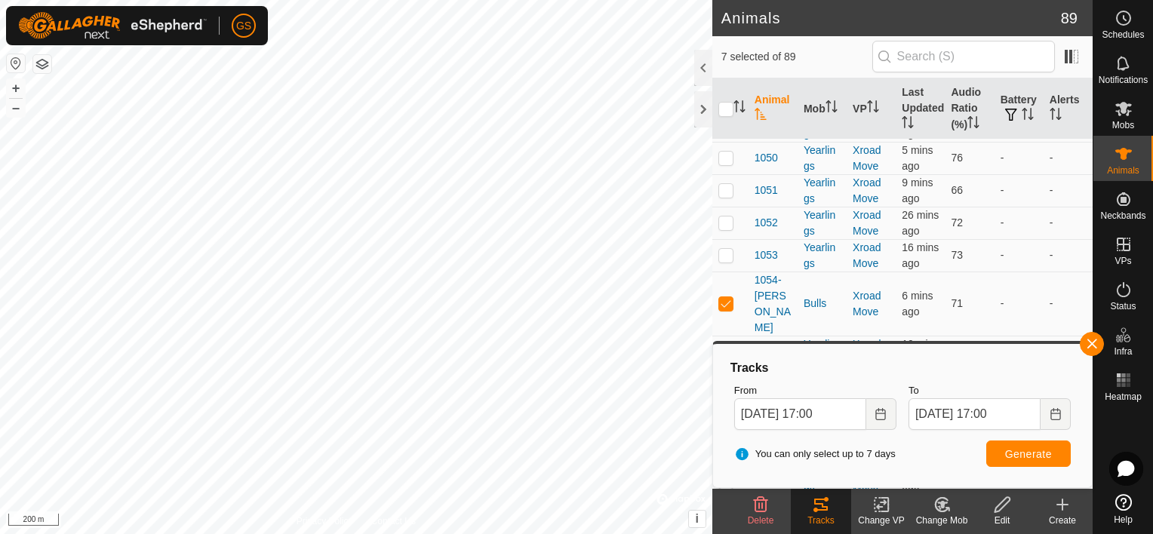
click at [727, 34] on p-checkbox at bounding box center [725, 28] width 15 height 12
click at [1037, 456] on span "Generate" at bounding box center [1028, 454] width 47 height 12
click at [1137, 382] on div "Heatmap" at bounding box center [1123, 384] width 60 height 45
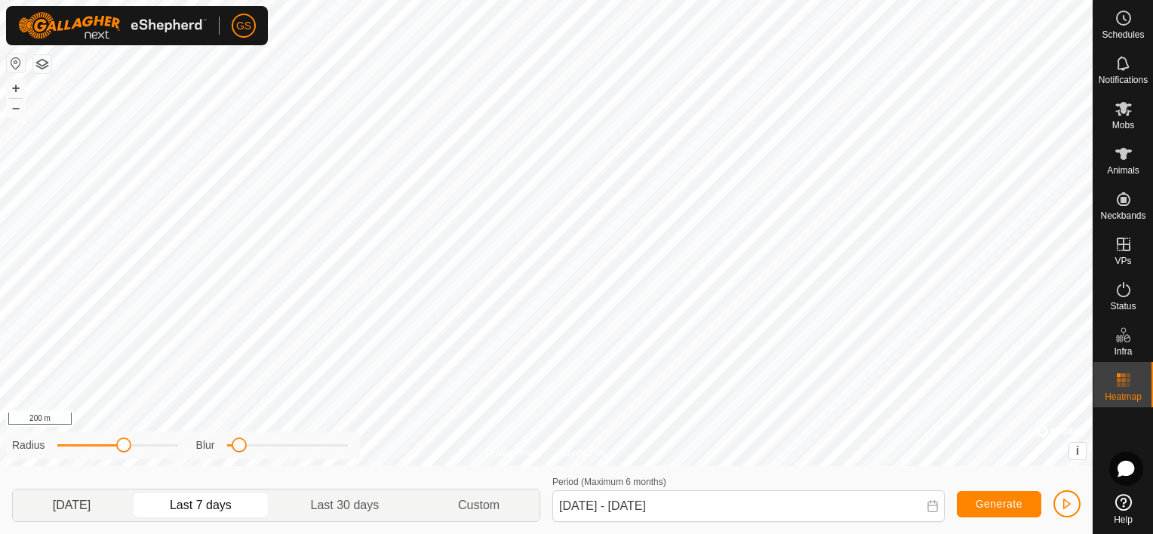
click at [80, 513] on p-togglebutton "Yesterday" at bounding box center [72, 506] width 118 height 32
drag, startPoint x: 238, startPoint y: 450, endPoint x: 253, endPoint y: 453, distance: 14.6
click at [253, 456] on div "Radius Blur" at bounding box center [183, 445] width 354 height 28
drag, startPoint x: 124, startPoint y: 447, endPoint x: 188, endPoint y: 445, distance: 64.1
click at [188, 445] on div "Radius Blur" at bounding box center [183, 445] width 354 height 28
